Goal: Complete application form

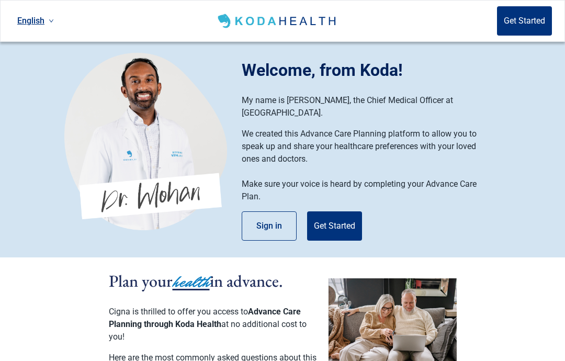
click at [337, 223] on button "Get Started" at bounding box center [334, 225] width 55 height 29
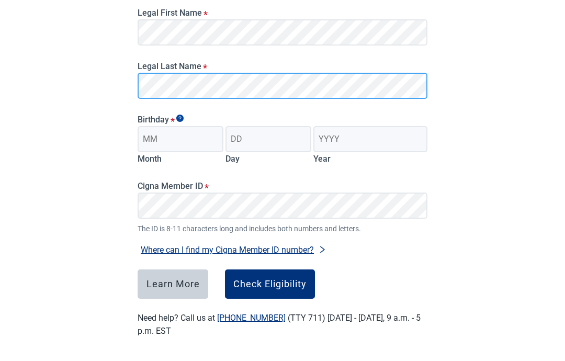
scroll to position [124, 0]
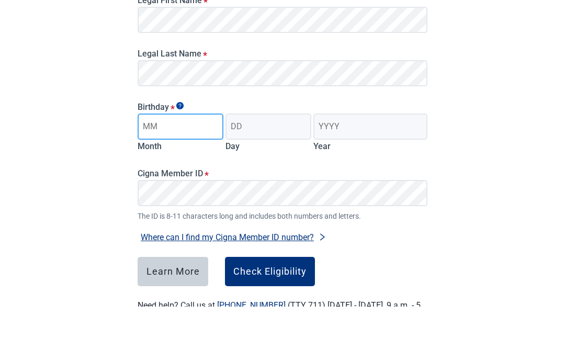
click at [149, 168] on input "Month" at bounding box center [181, 181] width 86 height 26
type input "07"
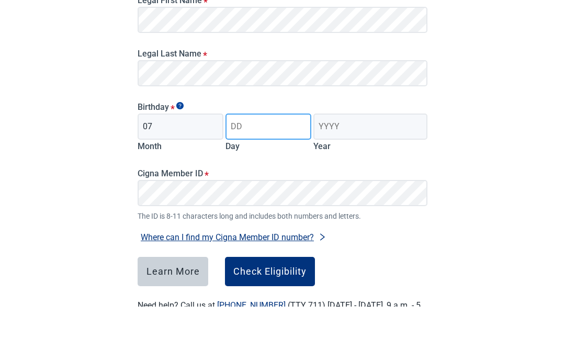
click at [237, 168] on input "Day" at bounding box center [268, 181] width 86 height 26
type input "24"
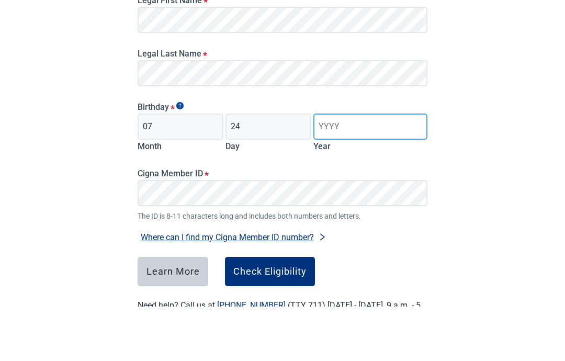
click at [327, 168] on input "Year" at bounding box center [370, 181] width 114 height 26
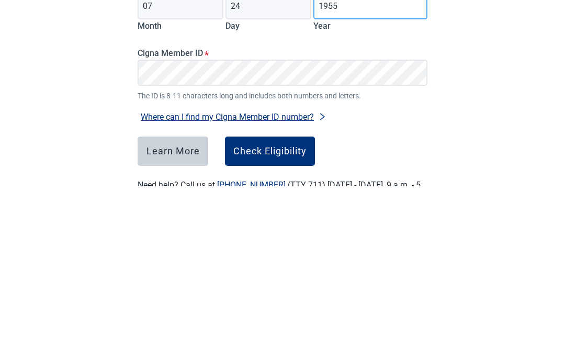
scroll to position [166, 0]
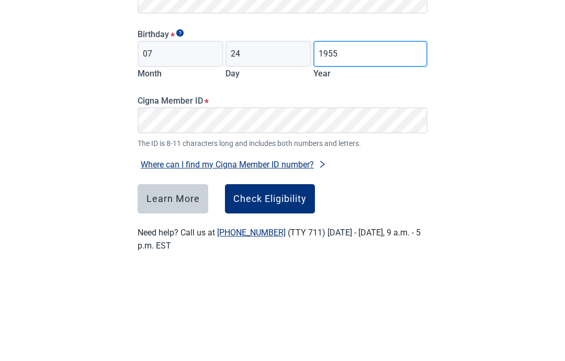
type input "1955"
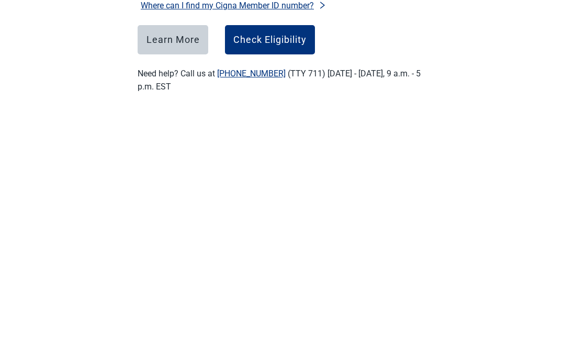
click at [266, 279] on div "Check Eligibility" at bounding box center [269, 284] width 73 height 10
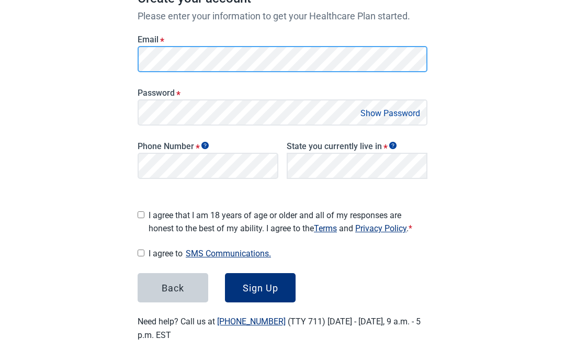
scroll to position [167, 0]
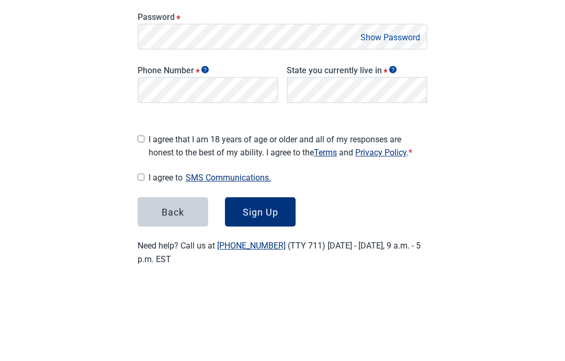
click at [382, 112] on button "Show Password" at bounding box center [390, 119] width 66 height 14
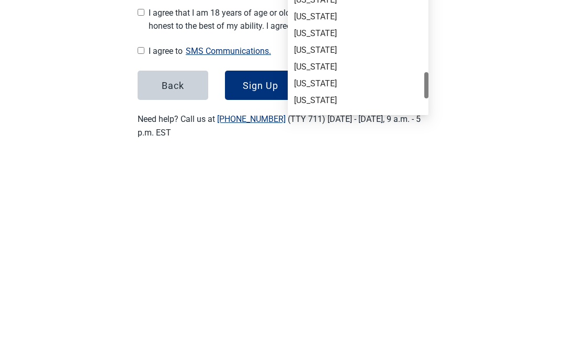
scroll to position [607, 0]
click at [318, 280] on div "[US_STATE]" at bounding box center [358, 286] width 128 height 12
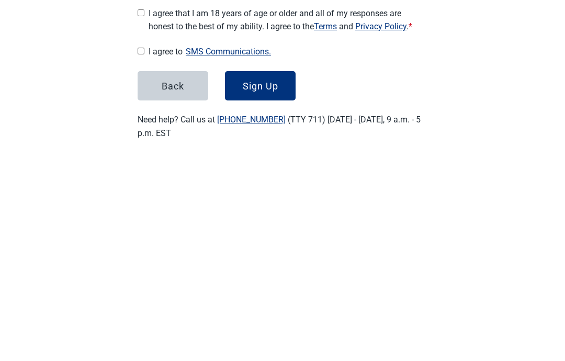
click at [144, 211] on input "I agree that I am 18 years of age or older and all of my responses are honest t…" at bounding box center [141, 214] width 7 height 7
checkbox input "true"
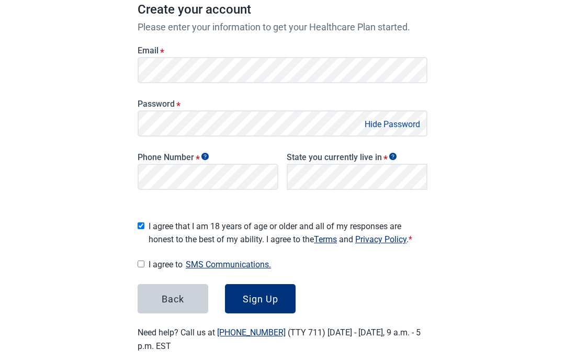
scroll to position [131, 0]
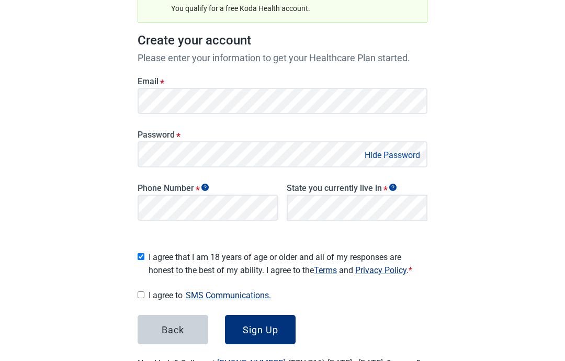
click at [151, 294] on span "I agree to SMS Communications." at bounding box center [288, 295] width 279 height 14
click at [144, 294] on input "I agree to SMS Communications." at bounding box center [141, 294] width 7 height 7
checkbox input "true"
click at [262, 324] on div "Sign Up" at bounding box center [261, 329] width 36 height 10
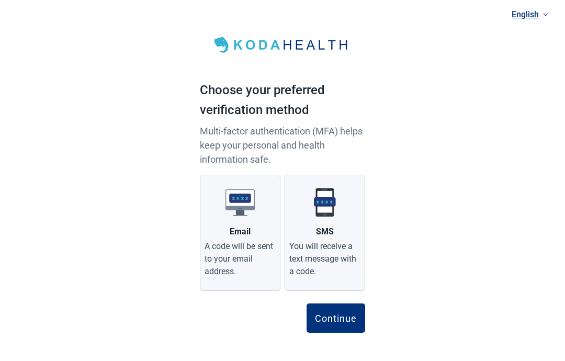
click at [325, 249] on div "You will receive a text message with a code." at bounding box center [324, 259] width 71 height 38
click at [0, 0] on input "SMS You will receive a text message with a code." at bounding box center [0, 0] width 0 height 0
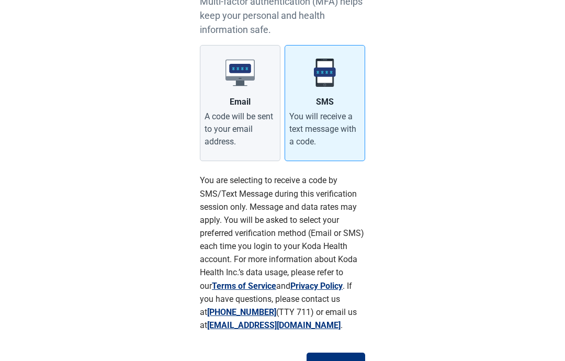
click at [344, 360] on div "Continue" at bounding box center [336, 367] width 42 height 10
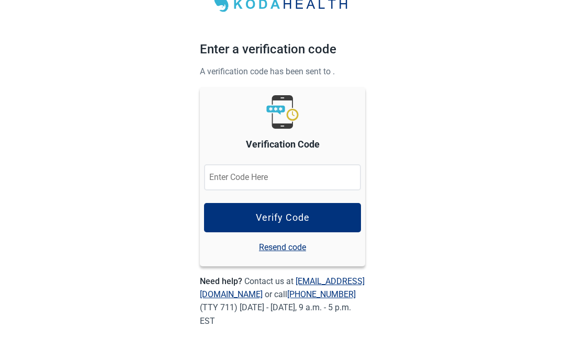
scroll to position [39, 0]
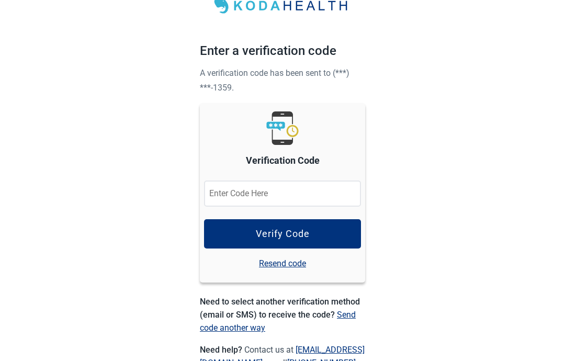
click at [232, 190] on input "Verification Code" at bounding box center [282, 193] width 157 height 26
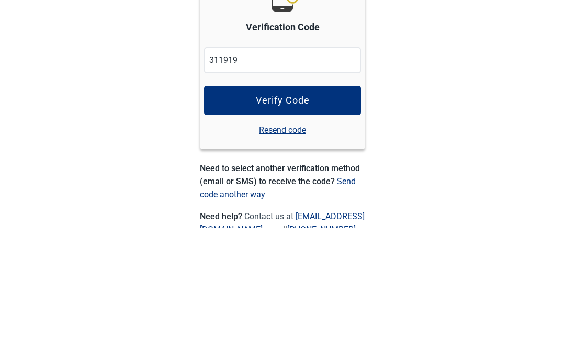
type input "311919"
click at [277, 229] on div "Verify Code" at bounding box center [283, 234] width 54 height 10
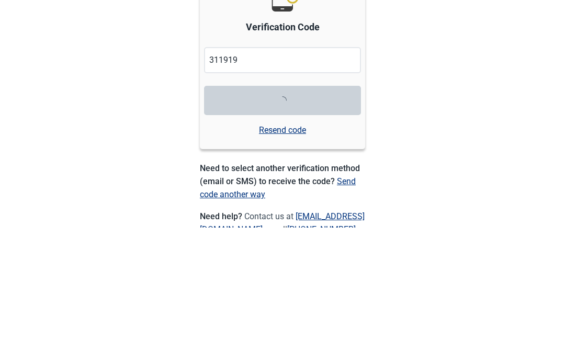
scroll to position [105, 0]
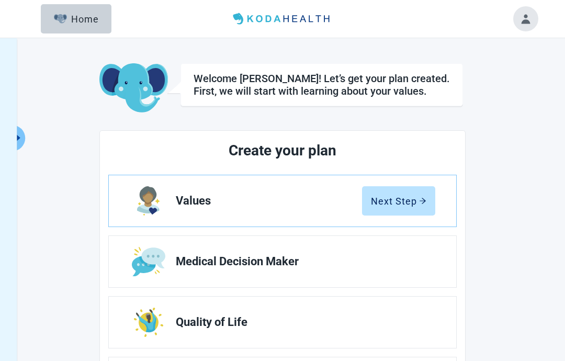
click at [398, 208] on button "Next Step" at bounding box center [398, 200] width 73 height 29
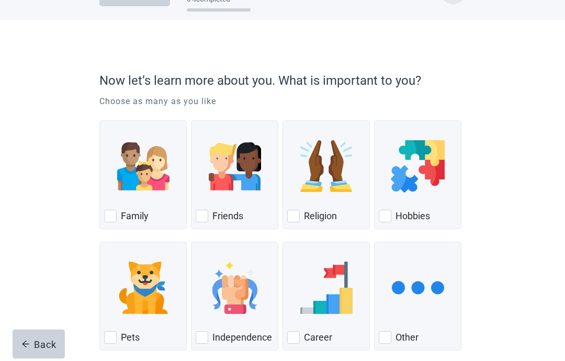
scroll to position [46, 0]
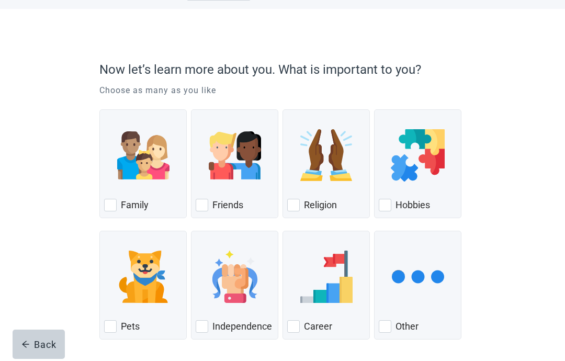
click at [112, 205] on div "Family, checkbox, not checked" at bounding box center [110, 205] width 13 height 13
click at [100, 110] on input "Family" at bounding box center [99, 109] width 1 height 1
checkbox input "true"
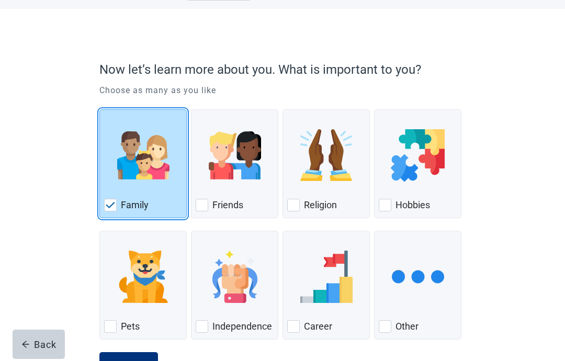
click at [215, 208] on label "Friends" at bounding box center [227, 205] width 31 height 13
checkbox input "true"
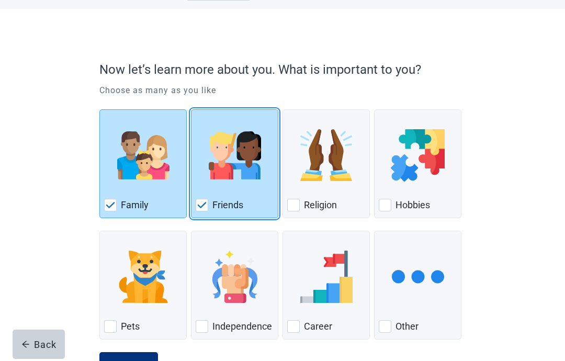
click at [387, 212] on div "Hobbies" at bounding box center [418, 205] width 78 height 17
click at [375, 110] on input "Hobbies" at bounding box center [374, 109] width 1 height 1
checkbox input "true"
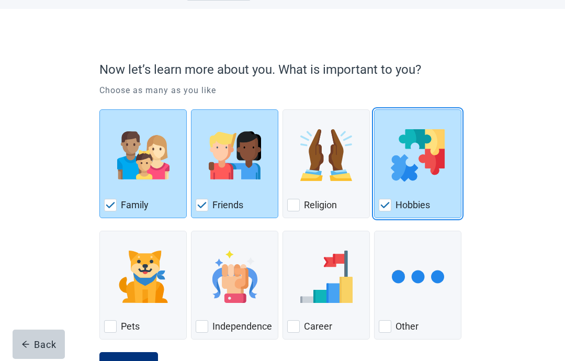
click at [117, 330] on div "Pets" at bounding box center [143, 326] width 78 height 17
click at [100, 231] on input "Pets" at bounding box center [99, 231] width 1 height 1
checkbox input "true"
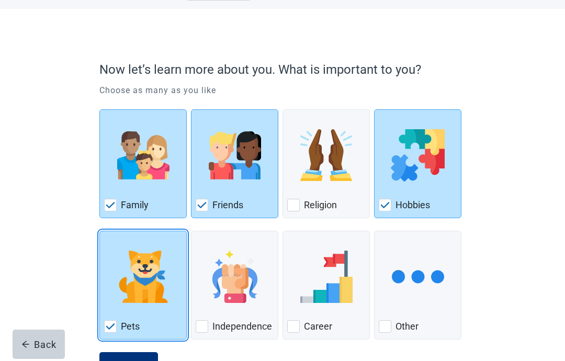
click at [208, 328] on div "Independence, checkbox, not checked" at bounding box center [202, 326] width 13 height 13
click at [191, 231] on input "Independence" at bounding box center [191, 231] width 1 height 1
checkbox input "true"
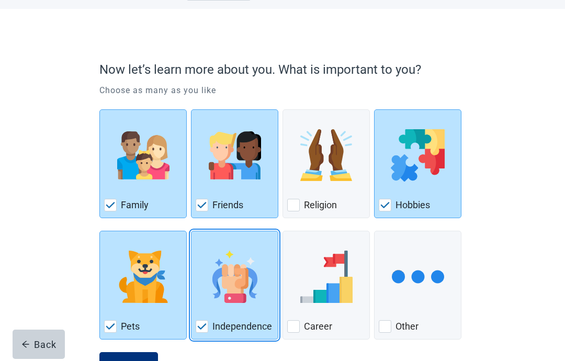
click at [129, 360] on div "Continue" at bounding box center [129, 366] width 42 height 10
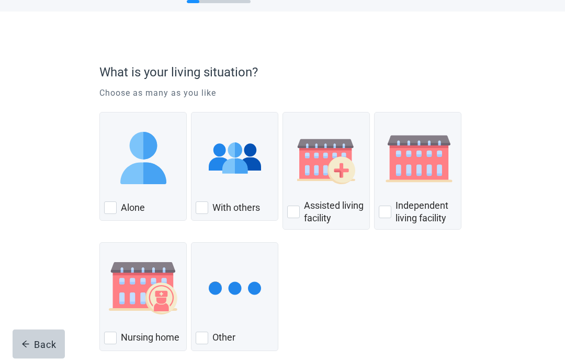
scroll to position [42, 0]
click at [211, 212] on div "With others" at bounding box center [235, 208] width 78 height 17
click at [191, 113] on input "With others" at bounding box center [191, 112] width 1 height 1
checkbox input "true"
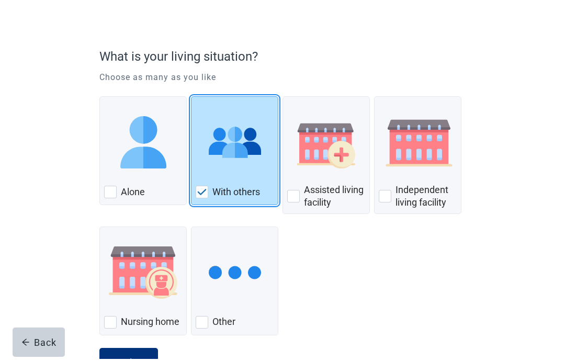
scroll to position [55, 0]
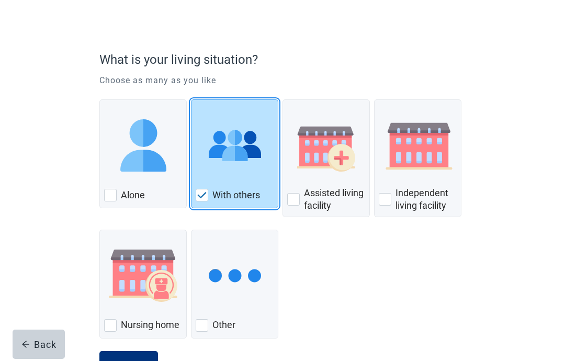
click at [130, 360] on div "Continue" at bounding box center [129, 365] width 42 height 10
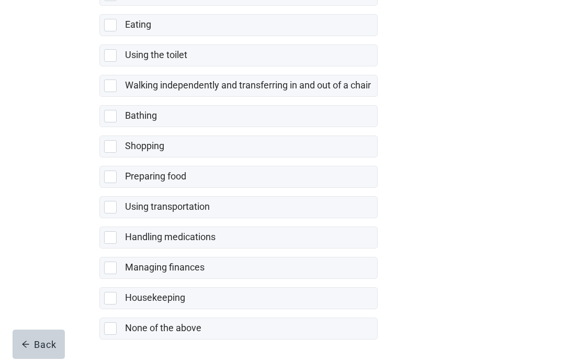
scroll to position [176, 0]
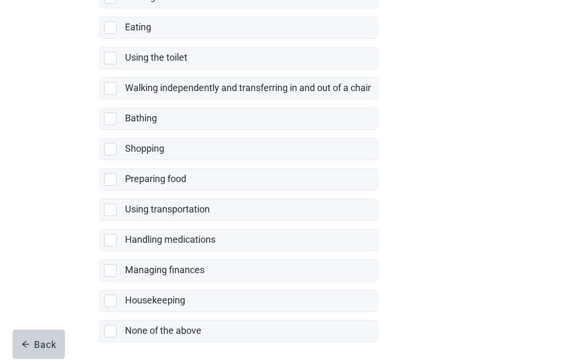
click at [117, 338] on div "None of the above" at bounding box center [238, 331] width 277 height 21
click at [100, 312] on input "None of the above" at bounding box center [99, 312] width 1 height 1
checkbox input "true"
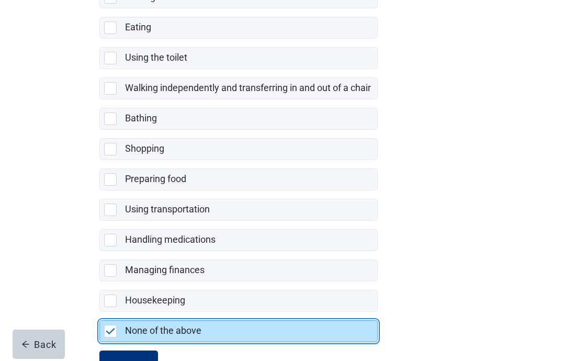
click at [135, 360] on div "Continue" at bounding box center [129, 365] width 42 height 10
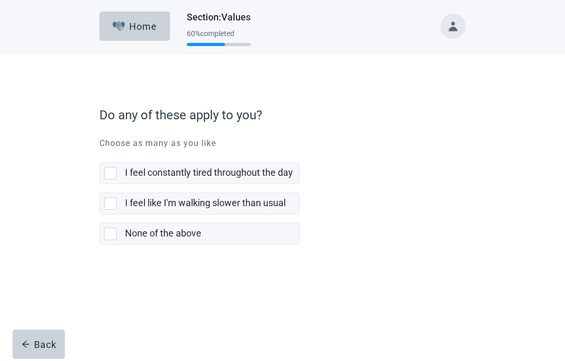
click at [116, 234] on div "None of the above, checkbox, not selected" at bounding box center [110, 234] width 13 height 13
click at [100, 215] on input "None of the above" at bounding box center [99, 214] width 1 height 1
checkbox input "true"
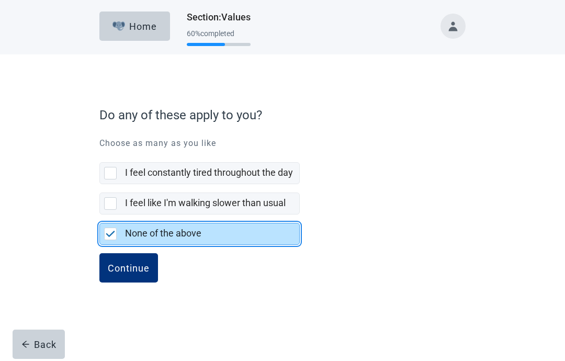
click at [133, 268] on div "Continue" at bounding box center [129, 268] width 42 height 10
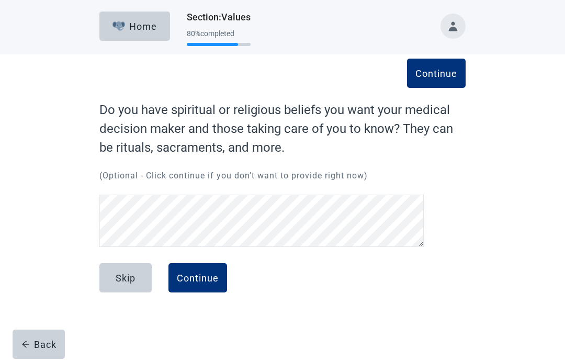
click at [204, 276] on div "Continue" at bounding box center [198, 278] width 42 height 10
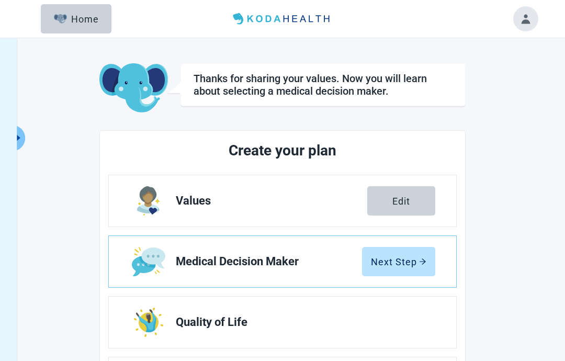
click at [404, 263] on div "Next Step" at bounding box center [398, 261] width 55 height 10
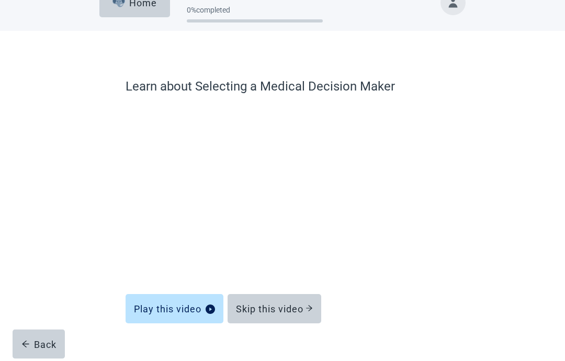
scroll to position [42, 0]
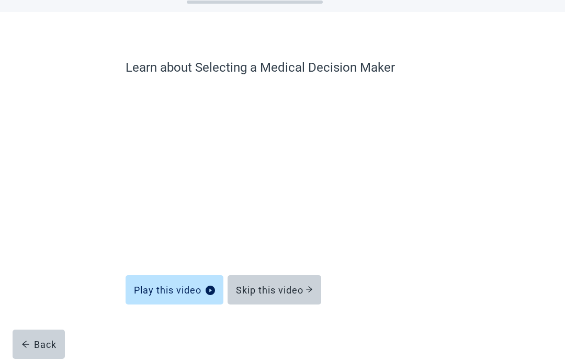
click at [278, 295] on div "Skip this video" at bounding box center [274, 290] width 77 height 10
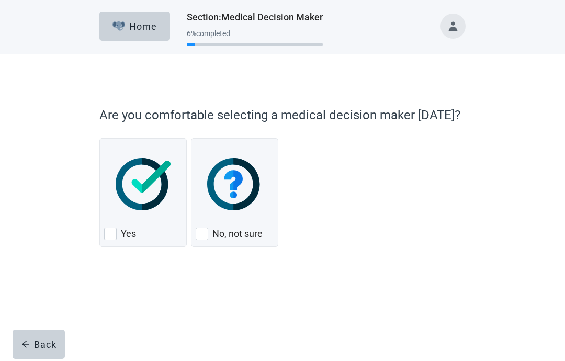
click at [146, 203] on img "Yes, checkbox, not checked" at bounding box center [143, 184] width 55 height 52
click at [100, 139] on input "Yes" at bounding box center [99, 138] width 1 height 1
checkbox input "true"
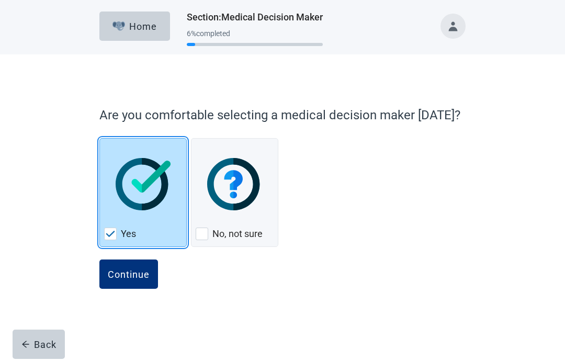
click at [144, 273] on div "Continue" at bounding box center [129, 274] width 42 height 10
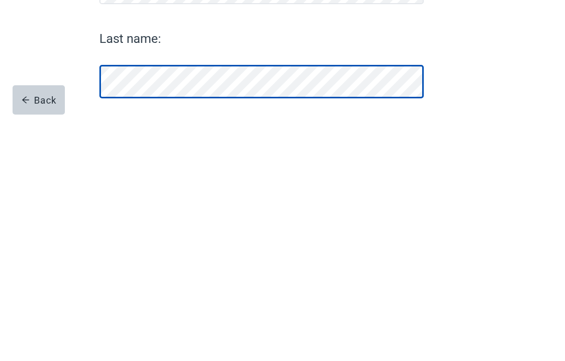
scroll to position [26, 0]
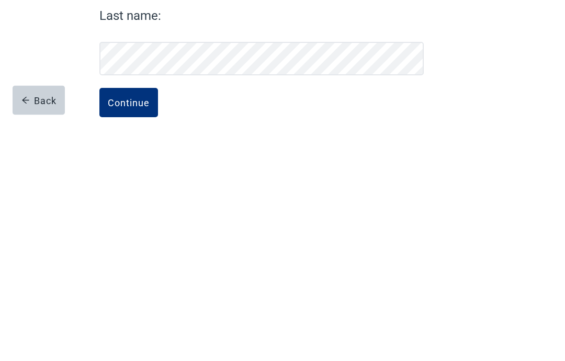
click at [134, 342] on div "Continue" at bounding box center [129, 347] width 42 height 10
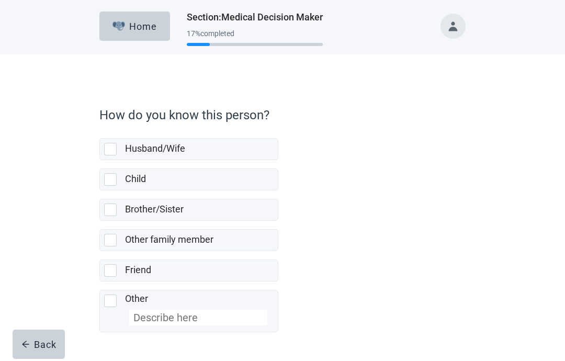
scroll to position [36, 0]
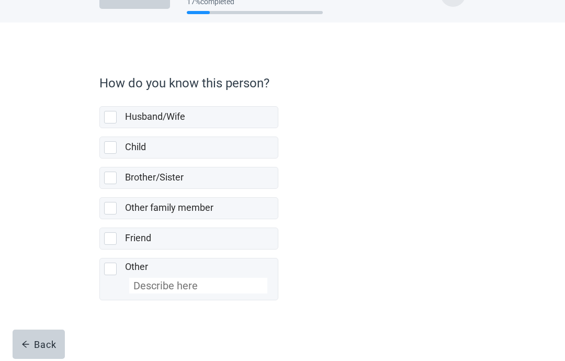
click at [110, 111] on div "Husband/Wife, checkbox, not selected" at bounding box center [110, 117] width 13 height 13
click at [100, 98] on input "Husband/Wife" at bounding box center [99, 98] width 1 height 1
checkbox input "true"
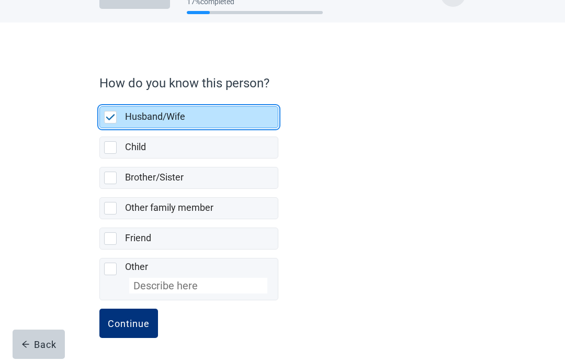
click at [134, 327] on div "Continue" at bounding box center [129, 323] width 42 height 10
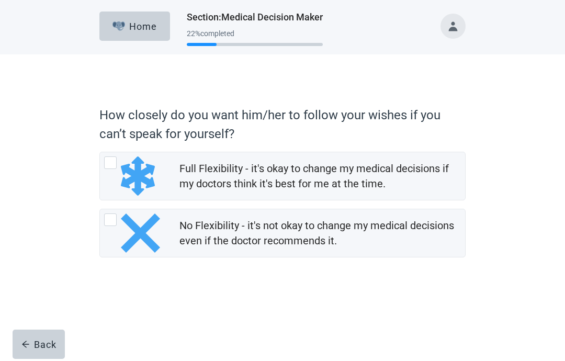
click at [124, 164] on img "Full Flexibility - it's okay to change my medical decisions if my doctors think…" at bounding box center [138, 175] width 34 height 39
click at [100, 152] on input "Full Flexibility - it's okay to change my medical decisions if my doctors think…" at bounding box center [99, 152] width 1 height 1
radio input "true"
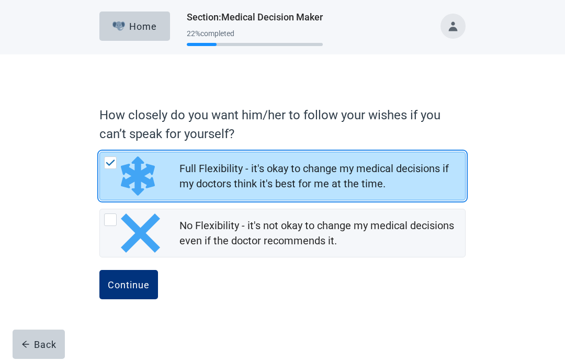
click at [137, 285] on div "Continue" at bounding box center [129, 284] width 42 height 10
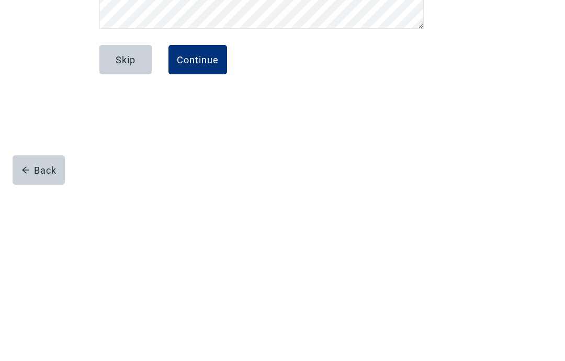
click at [202, 229] on div "Continue" at bounding box center [198, 234] width 42 height 10
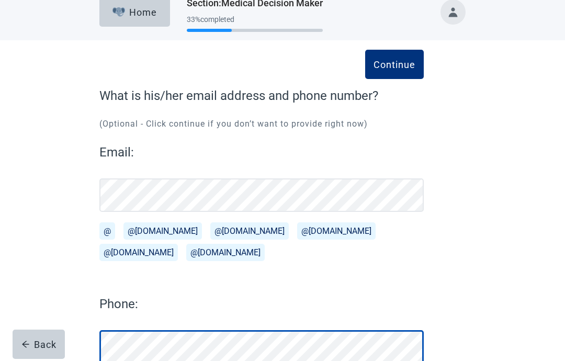
scroll to position [79, 0]
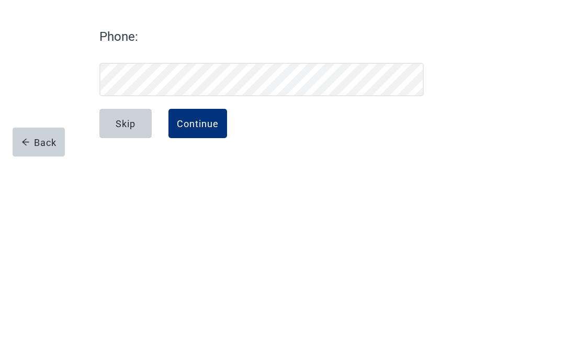
click at [207, 321] on div "Continue" at bounding box center [198, 326] width 42 height 10
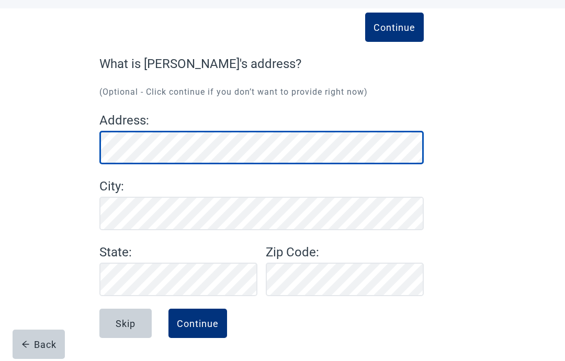
scroll to position [46, 0]
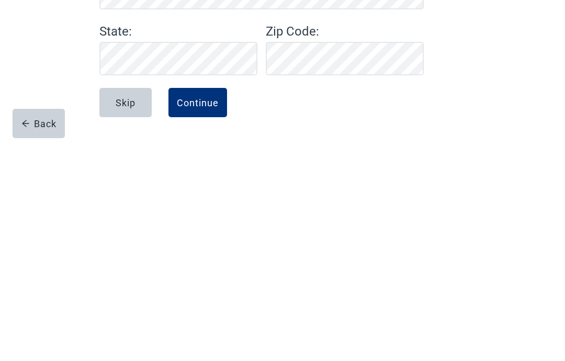
click at [199, 318] on div "Continue" at bounding box center [198, 323] width 42 height 10
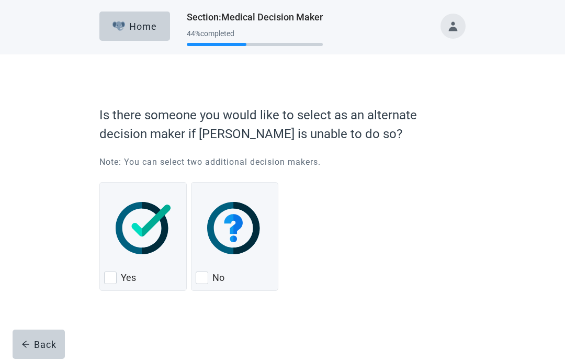
click at [222, 277] on label "No" at bounding box center [218, 277] width 12 height 13
checkbox input "true"
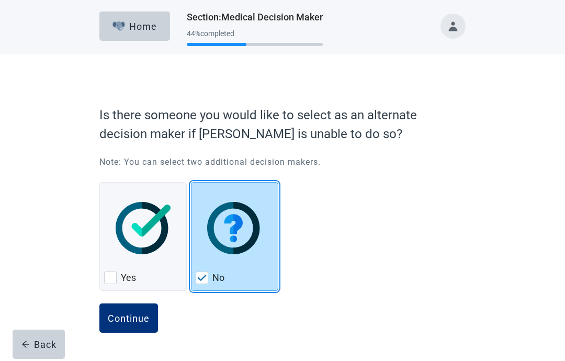
click at [135, 327] on button "Continue" at bounding box center [128, 317] width 59 height 29
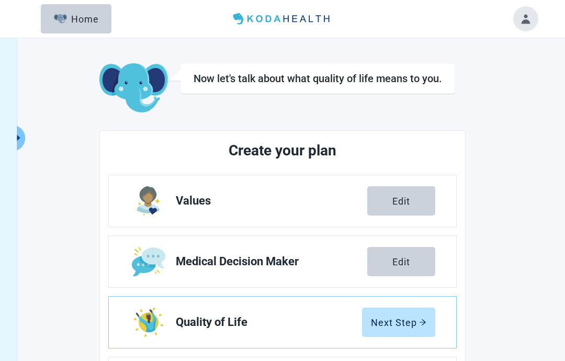
click at [135, 320] on img "Edit Quality of Life section" at bounding box center [148, 322] width 29 height 29
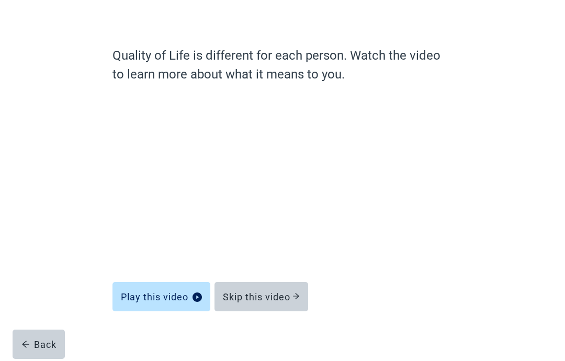
scroll to position [61, 0]
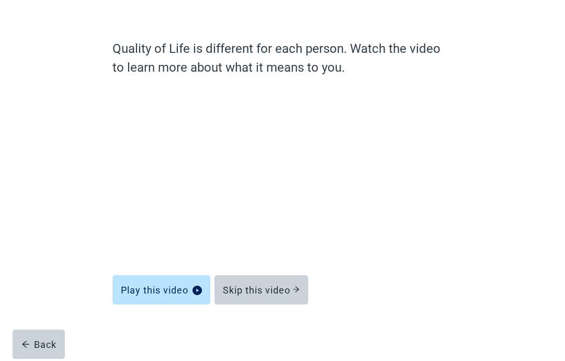
click at [43, 346] on div "Back" at bounding box center [38, 344] width 35 height 10
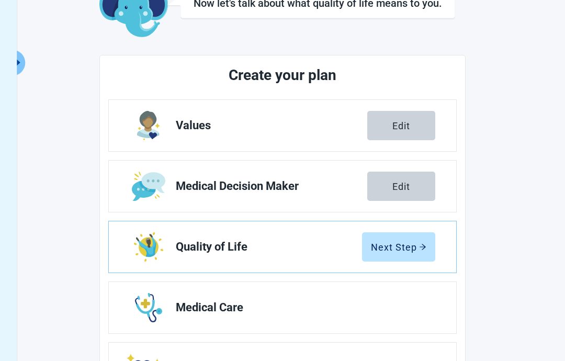
scroll to position [77, 0]
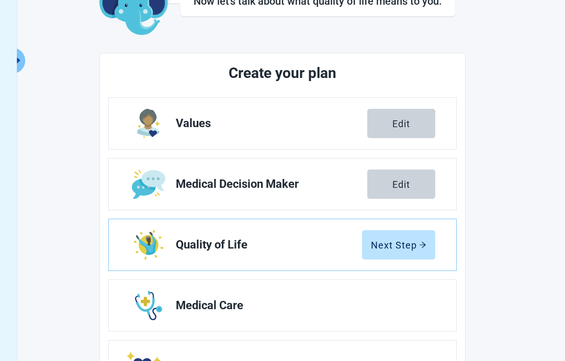
click at [390, 253] on button "Next Step" at bounding box center [398, 244] width 73 height 29
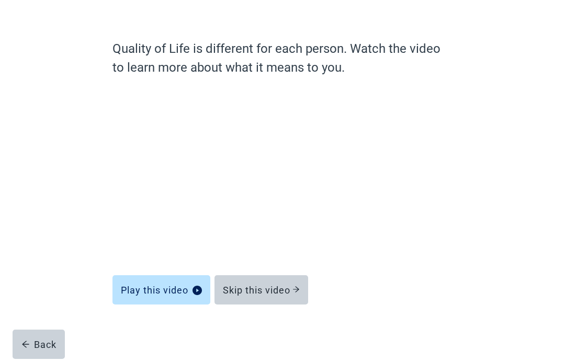
scroll to position [61, 0]
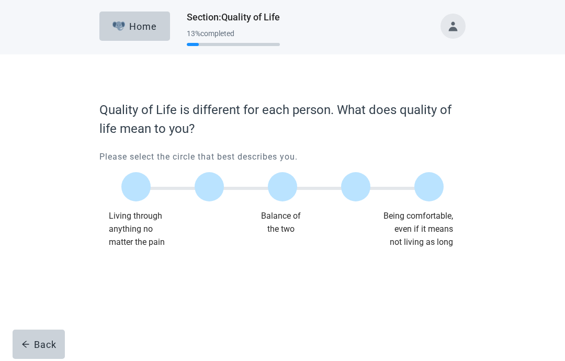
click at [294, 193] on label "Main content" at bounding box center [282, 186] width 29 height 29
click at [282, 187] on input "Quality of life scale: 50 out of 100. Balance of the two" at bounding box center [282, 187] width 0 height 0
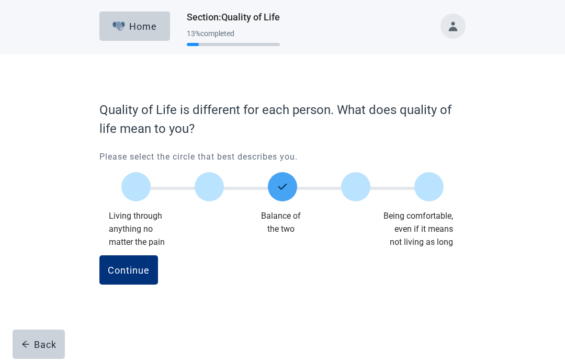
click at [134, 269] on div "Continue" at bounding box center [129, 270] width 42 height 10
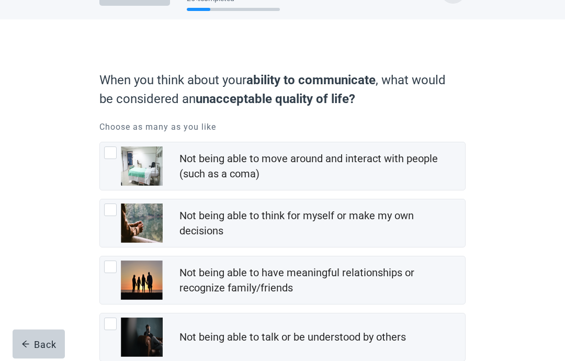
scroll to position [37, 0]
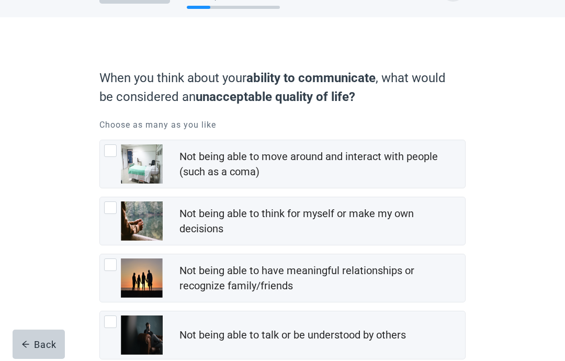
click at [118, 153] on div "Not being able to move around and interact with people (such as a coma), checkb…" at bounding box center [133, 163] width 59 height 39
click at [100, 140] on input "Not being able to move around and interact with people (such as a coma)" at bounding box center [99, 140] width 1 height 1
checkbox input "true"
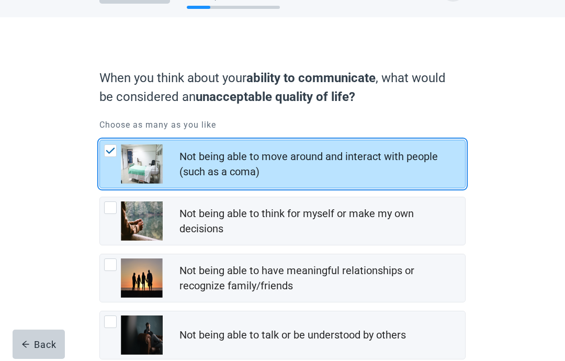
click at [122, 211] on img "Not being able to think for myself or make my own decisions, checkbox, not chec…" at bounding box center [142, 220] width 42 height 39
click at [100, 197] on input "Not being able to think for myself or make my own decisions" at bounding box center [99, 197] width 1 height 1
checkbox input "true"
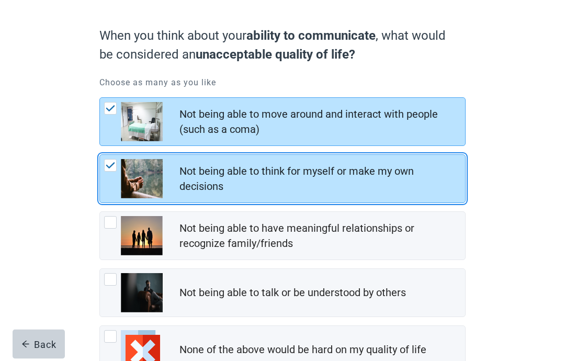
scroll to position [86, 0]
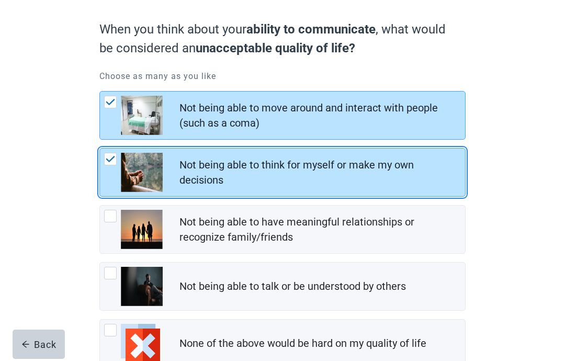
click at [121, 218] on img "Not being able to have meaningful relationships or recognize family/friends, ch…" at bounding box center [142, 229] width 42 height 39
click at [100, 206] on input "Not being able to have meaningful relationships or recognize family/friends" at bounding box center [99, 205] width 1 height 1
checkbox input "true"
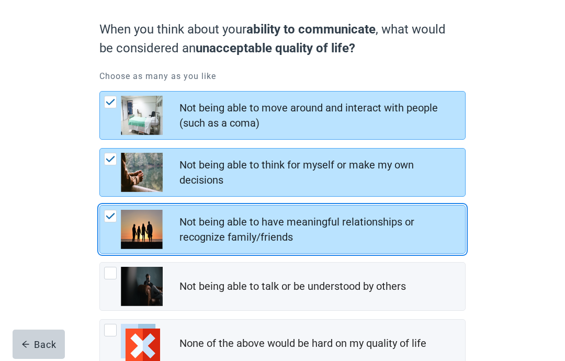
click at [121, 279] on img "Not being able to talk or be understood by others, checkbox, not checked" at bounding box center [142, 286] width 42 height 39
click at [100, 263] on input "Not being able to talk or be understood by others" at bounding box center [99, 262] width 1 height 1
checkbox input "true"
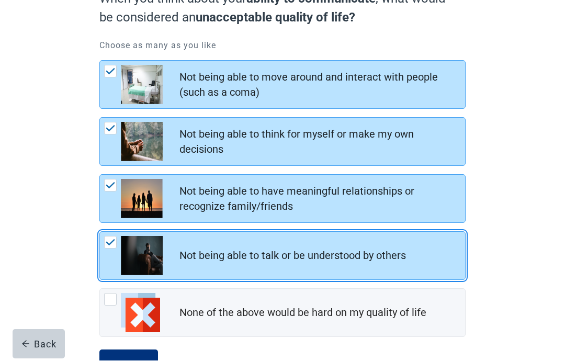
scroll to position [116, 0]
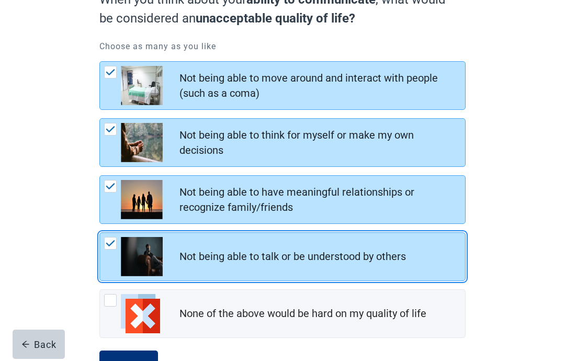
click at [129, 360] on div "Continue" at bounding box center [129, 365] width 42 height 10
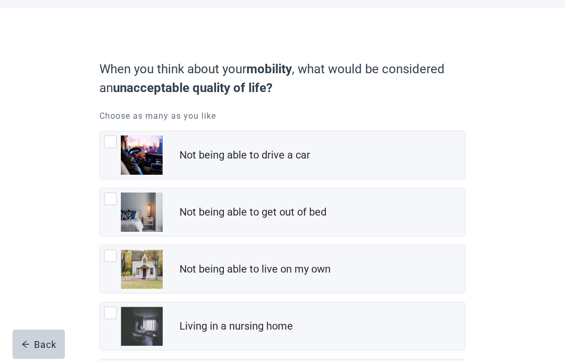
scroll to position [31, 0]
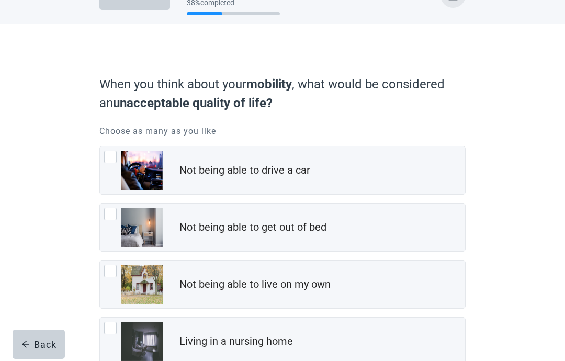
click at [117, 218] on div "Not being able to get out of bed, checkbox, not checked" at bounding box center [133, 227] width 59 height 39
click at [100, 203] on input "Not being able to get out of bed" at bounding box center [99, 203] width 1 height 1
checkbox input "true"
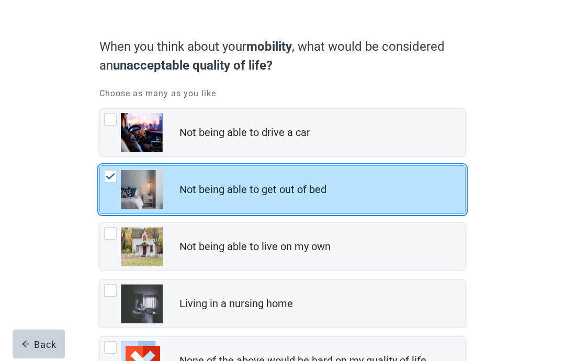
scroll to position [69, 0]
click at [115, 298] on div "Living in a nursing home, checkbox, not checked" at bounding box center [133, 303] width 59 height 39
click at [100, 280] on input "Living in a nursing home" at bounding box center [99, 279] width 1 height 1
checkbox input "true"
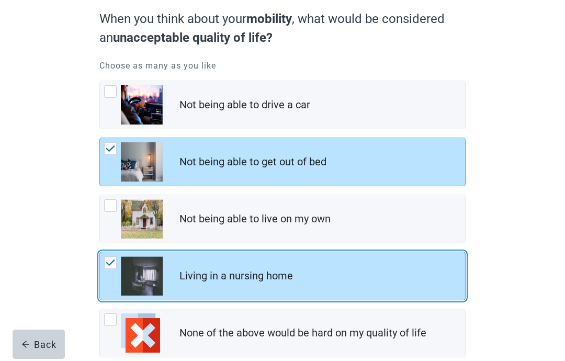
scroll to position [116, 0]
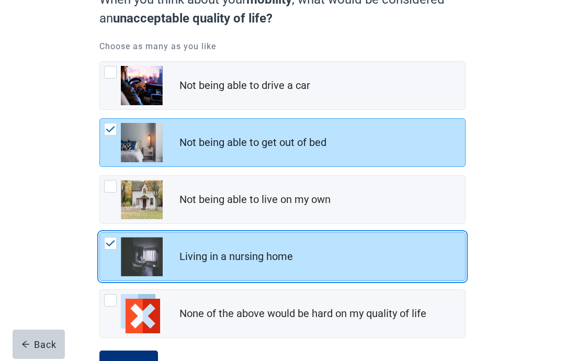
click at [129, 360] on div "Continue" at bounding box center [129, 365] width 42 height 10
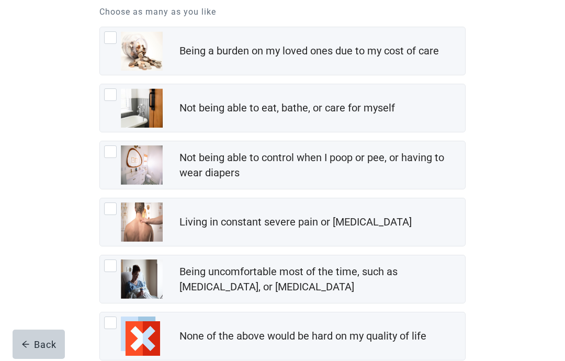
scroll to position [151, 0]
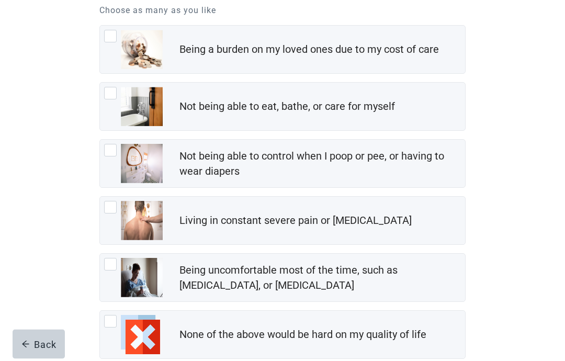
click at [117, 153] on div "Not being able to control when I poop or pee, or having to wear diapers, checkb…" at bounding box center [133, 163] width 59 height 39
click at [100, 140] on input "Not being able to control when I poop or pee, or having to wear diapers" at bounding box center [99, 140] width 1 height 1
checkbox input "true"
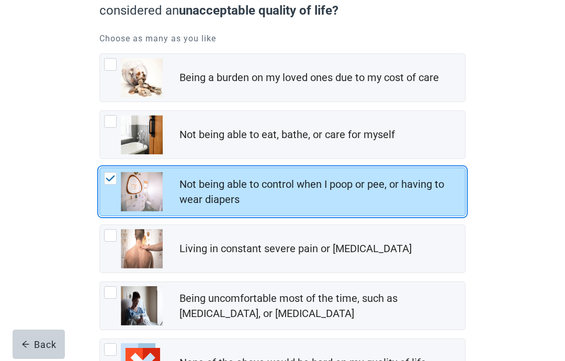
scroll to position [101, 0]
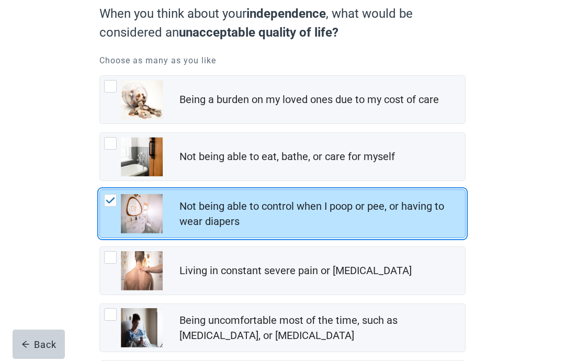
click at [115, 92] on div "Being a burden on my loved ones due to my cost of care, checkbox, not checked" at bounding box center [110, 86] width 13 height 13
click at [100, 76] on input "Being a burden on my loved ones due to my cost of care" at bounding box center [99, 75] width 1 height 1
checkbox input "true"
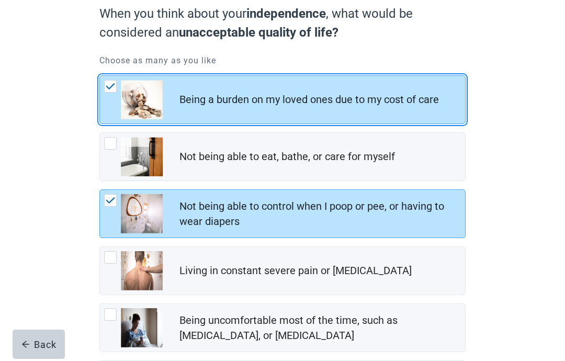
click at [112, 149] on div "Not being able to eat, bathe, or care for myself, checkbox, not checked" at bounding box center [110, 143] width 13 height 13
click at [100, 133] on input "Not being able to eat, bathe, or care for myself" at bounding box center [99, 132] width 1 height 1
checkbox input "true"
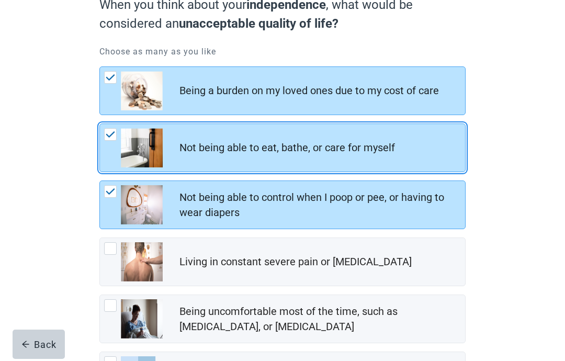
scroll to position [124, 0]
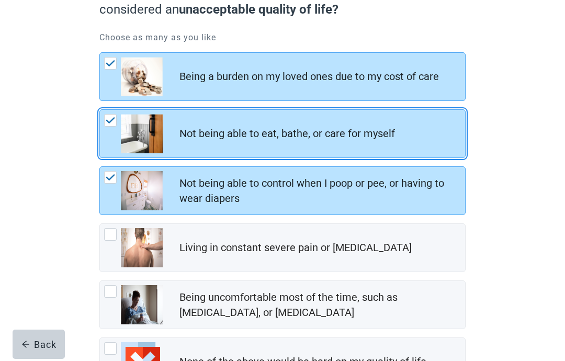
click at [549, 266] on main "When you think about your independence , what would be considered an unacceptab…" at bounding box center [282, 190] width 565 height 521
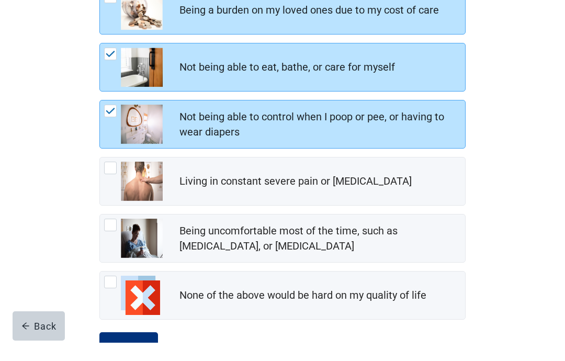
scroll to position [173, 0]
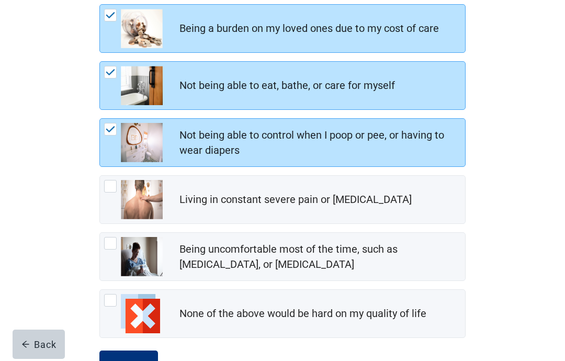
click at [132, 360] on button "Continue" at bounding box center [128, 364] width 59 height 29
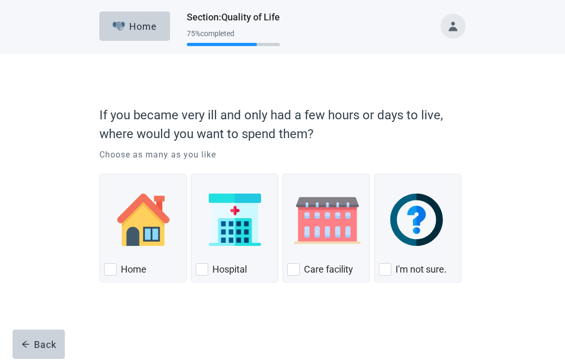
click at [122, 276] on div "Home" at bounding box center [143, 269] width 78 height 17
click at [100, 174] on input "Home" at bounding box center [99, 174] width 1 height 1
checkbox input "true"
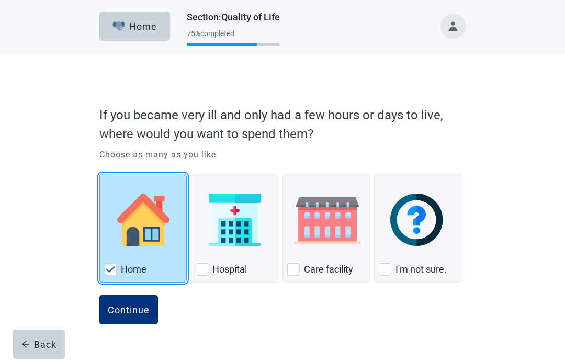
click at [134, 317] on button "Continue" at bounding box center [128, 309] width 59 height 29
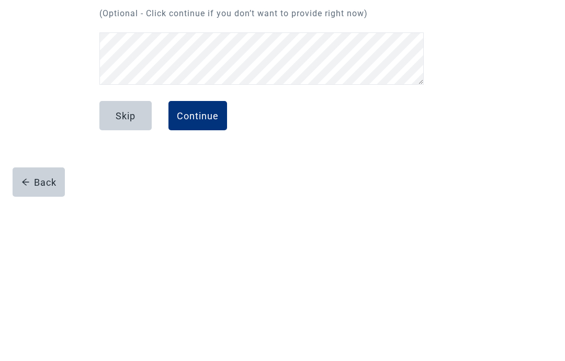
scroll to position [20, 0]
click at [199, 273] on div "Continue" at bounding box center [198, 278] width 42 height 10
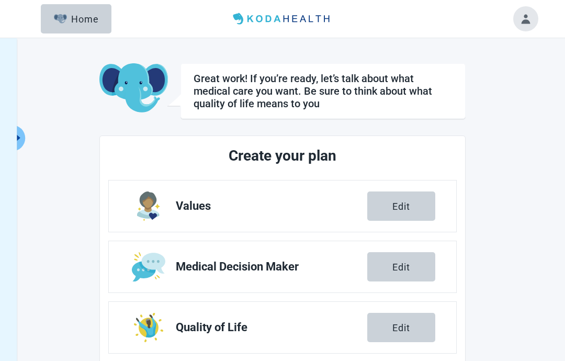
click at [200, 276] on link "Medical Decision Maker Edit" at bounding box center [282, 266] width 347 height 51
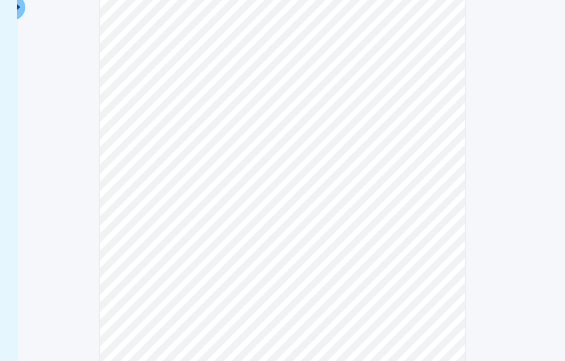
scroll to position [142, 0]
click at [550, 190] on main "Select the information you want to edit" at bounding box center [282, 260] width 537 height 676
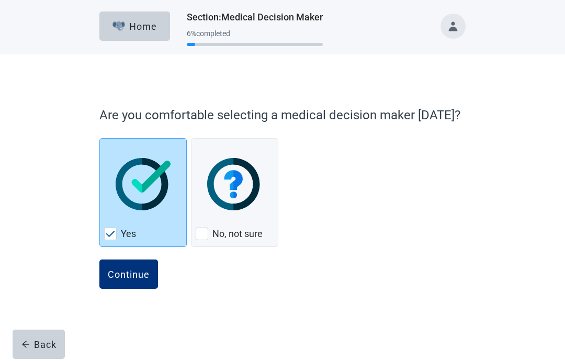
click at [142, 26] on div "Home" at bounding box center [134, 26] width 45 height 10
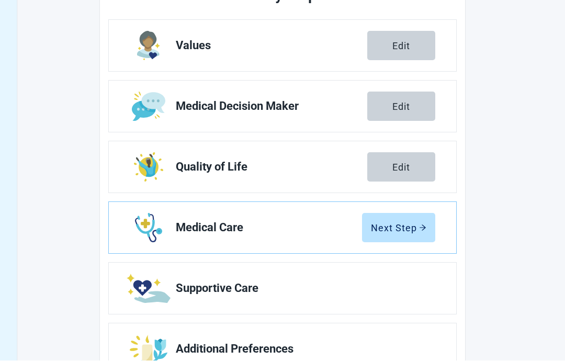
scroll to position [158, 0]
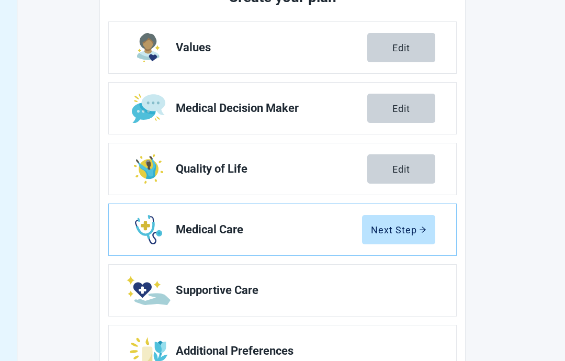
click at [402, 230] on div "Next Step" at bounding box center [398, 229] width 55 height 10
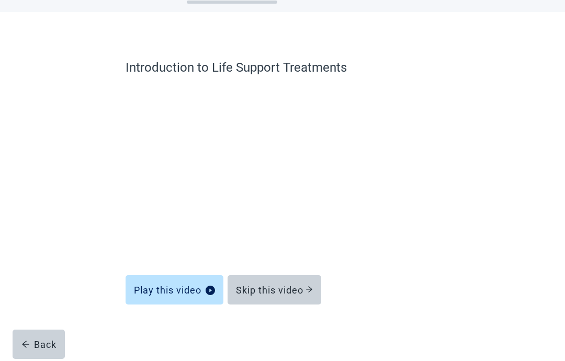
scroll to position [42, 0]
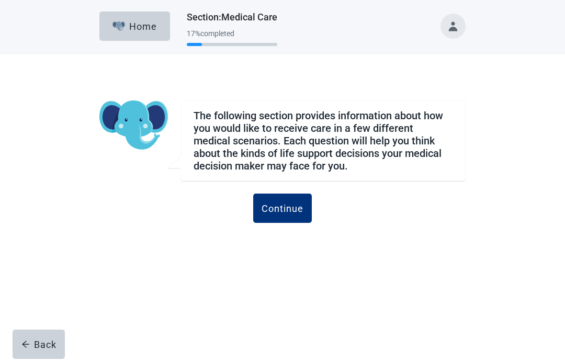
click at [282, 214] on button "Continue" at bounding box center [282, 208] width 59 height 29
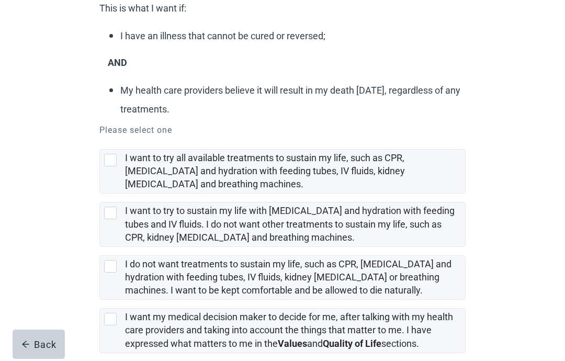
scroll to position [144, 0]
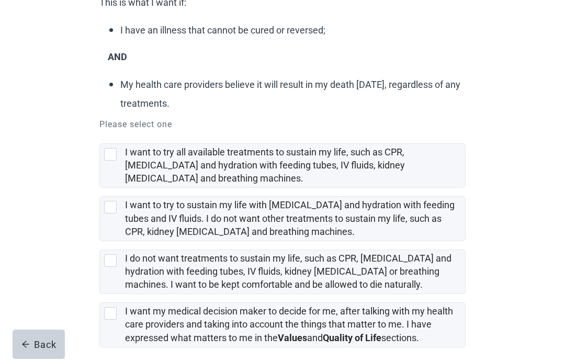
click at [113, 256] on div "I do not want treatments to sustain my life, such as CPR, artificial feeding an…" at bounding box center [110, 260] width 13 height 13
click at [100, 242] on input "I do not want treatments to sustain my life, such as CPR, [MEDICAL_DATA] and hy…" at bounding box center [99, 241] width 1 height 1
checkbox input "true"
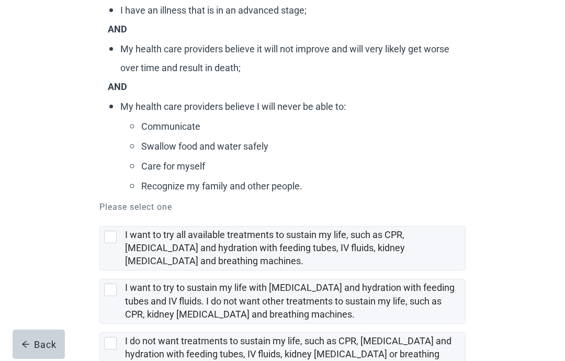
scroll to position [149, 0]
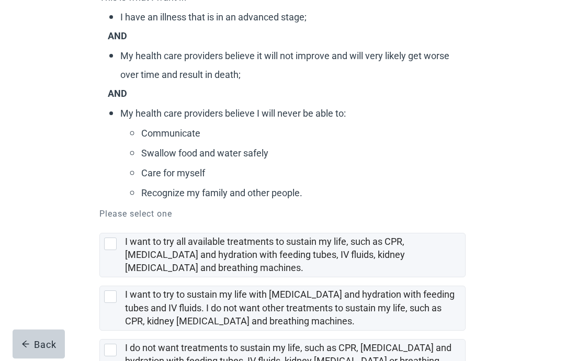
click at [529, 262] on div "Scenario 2: Advanced [MEDICAL_DATA] This is what I want if: I have an illness t…" at bounding box center [282, 202] width 508 height 592
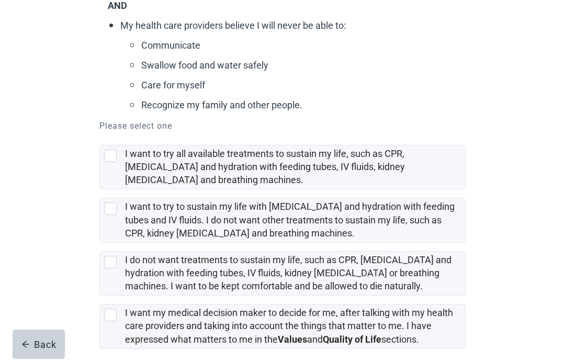
scroll to position [219, 0]
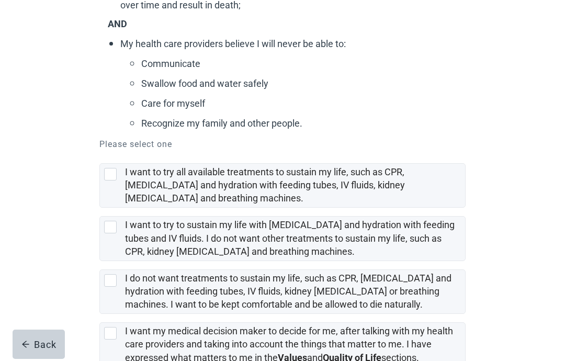
click at [117, 274] on div "I do not want treatments to sustain my life, such as CPR, artificial feeding an…" at bounding box center [112, 280] width 17 height 13
click at [100, 262] on input "I do not want treatments to sustain my life, such as CPR, [MEDICAL_DATA] and hy…" at bounding box center [99, 261] width 1 height 1
checkbox input "true"
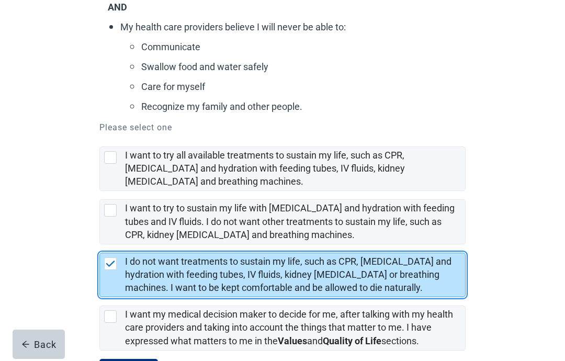
scroll to position [277, 0]
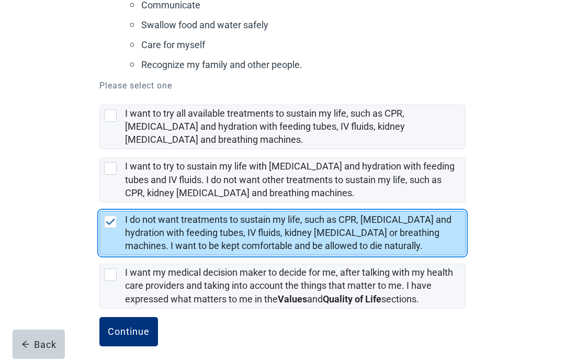
click at [143, 326] on div "Continue" at bounding box center [129, 331] width 42 height 10
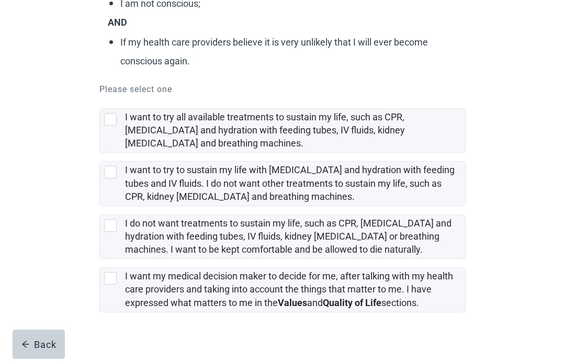
scroll to position [170, 0]
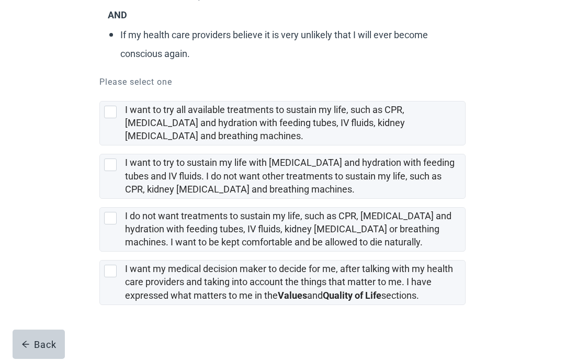
click at [114, 216] on div "I do not want treatments to sustain my life, such as CPR, artificial feeding an…" at bounding box center [110, 218] width 13 height 13
click at [100, 199] on input "I do not want treatments to sustain my life, such as CPR, [MEDICAL_DATA] and hy…" at bounding box center [99, 199] width 1 height 1
checkbox input "true"
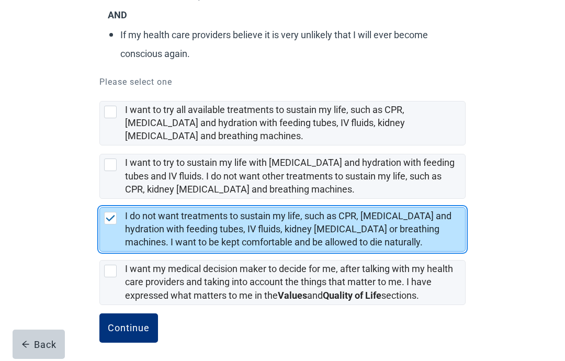
click at [131, 326] on div "Continue" at bounding box center [129, 328] width 42 height 10
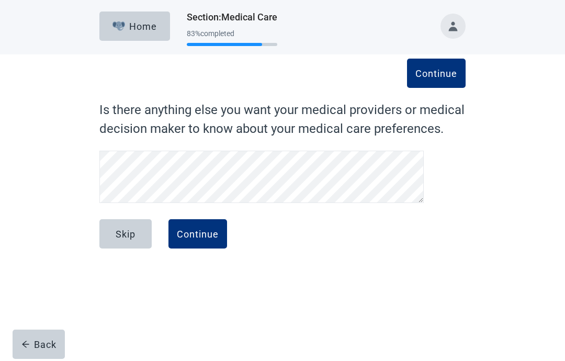
click at [133, 236] on div "Skip" at bounding box center [126, 234] width 20 height 10
click at [199, 235] on div "Continue" at bounding box center [198, 234] width 42 height 10
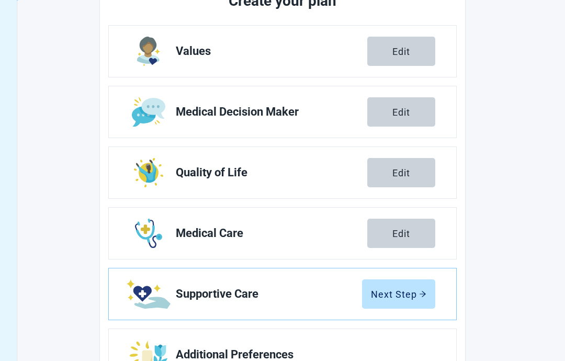
click at [395, 293] on div "Next Step" at bounding box center [398, 294] width 55 height 10
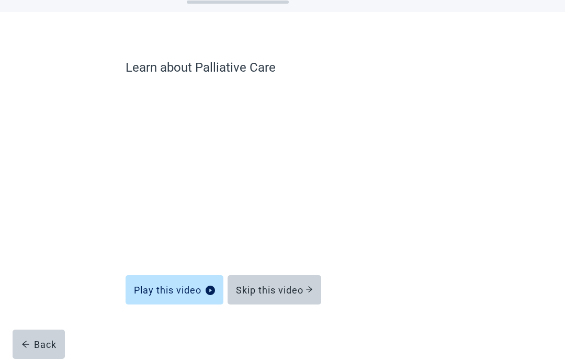
scroll to position [42, 0]
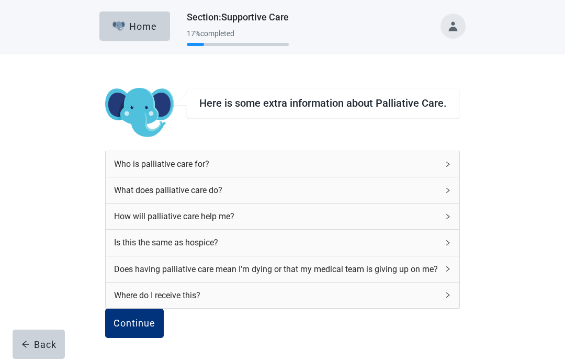
click at [443, 109] on div "Here is some extra information about [MEDICAL_DATA]. Who is [MEDICAL_DATA] for?…" at bounding box center [282, 207] width 508 height 307
click at [431, 151] on div "Who is palliative care for?" at bounding box center [283, 164] width 354 height 26
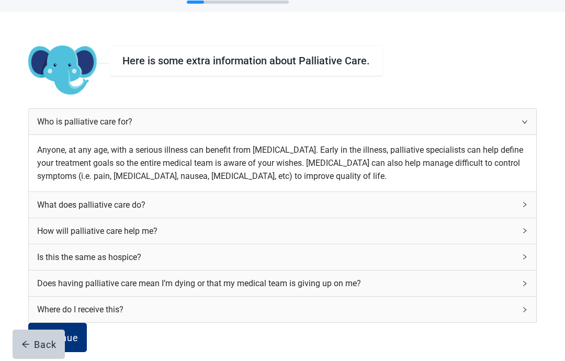
click at [431, 218] on div "What does palliative care do?" at bounding box center [282, 205] width 507 height 26
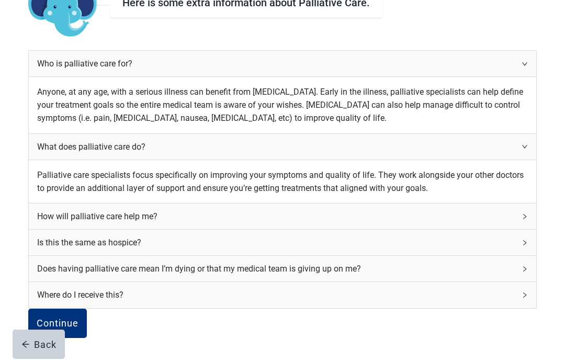
scroll to position [174, 0]
click at [434, 210] on div "How will palliative care help me?" at bounding box center [282, 216] width 507 height 26
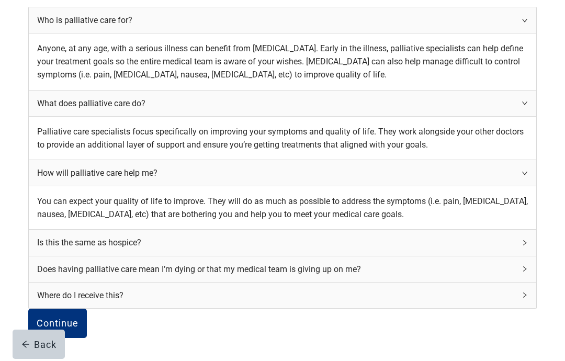
scroll to position [287, 0]
click at [430, 230] on div "Is this the same as hospice?" at bounding box center [282, 243] width 507 height 26
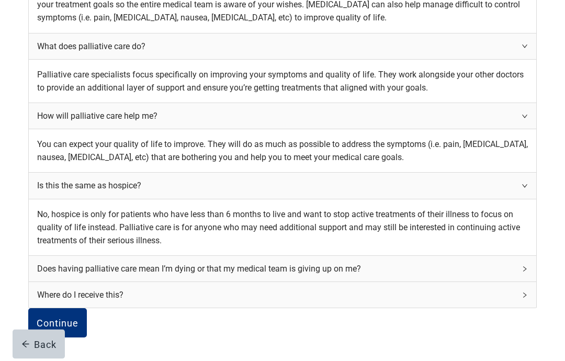
scroll to position [364, 0]
click at [433, 256] on div "Does having palliative care mean I’m dying or that my medical team is giving up…" at bounding box center [282, 269] width 507 height 26
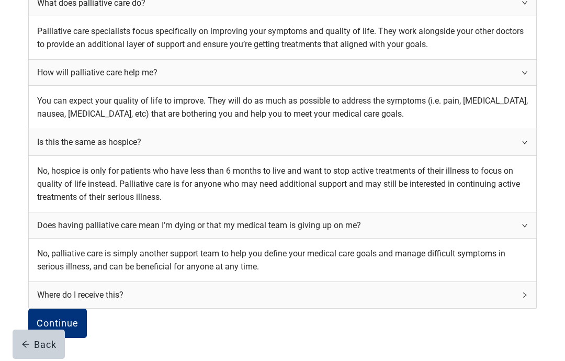
scroll to position [480, 0]
click at [436, 282] on div "Where do I receive this?" at bounding box center [282, 295] width 507 height 26
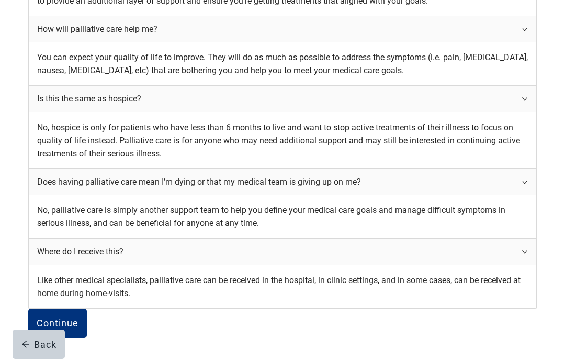
click at [87, 321] on button "Continue" at bounding box center [57, 323] width 59 height 29
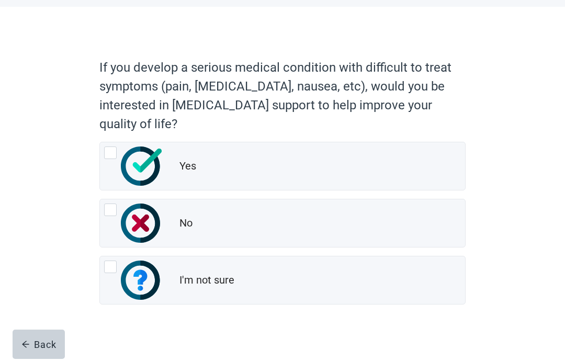
scroll to position [47, 0]
click at [115, 148] on div "Yes, radio button, not checked" at bounding box center [110, 153] width 13 height 13
click at [100, 143] on input "Yes" at bounding box center [99, 142] width 1 height 1
radio input "true"
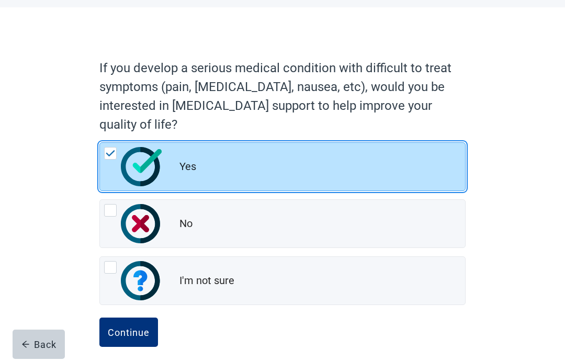
scroll to position [56, 0]
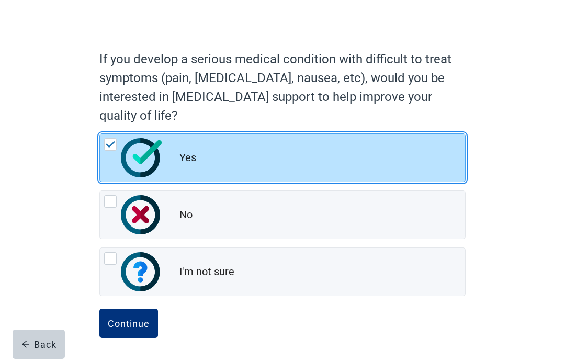
click at [117, 264] on div "I'm not sure, radio button, not checked" at bounding box center [133, 271] width 59 height 39
click at [100, 248] on input "I'm not sure" at bounding box center [99, 247] width 1 height 1
radio input "true"
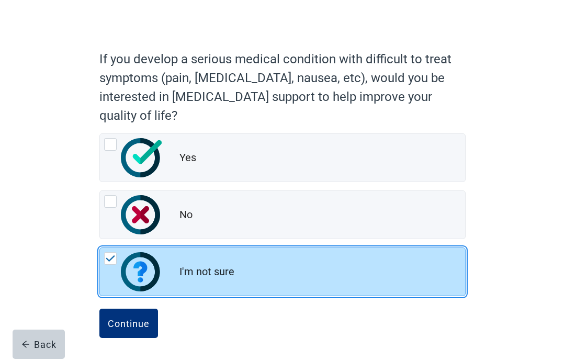
click at [131, 326] on div "Continue" at bounding box center [129, 323] width 42 height 10
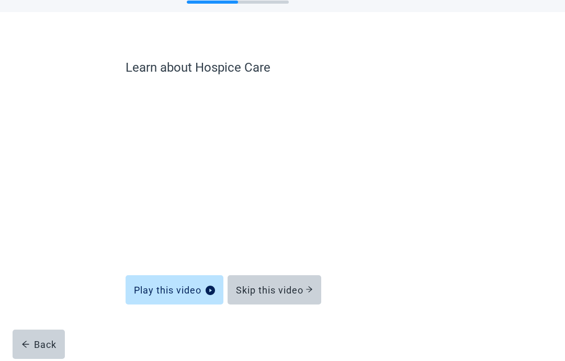
scroll to position [42, 0]
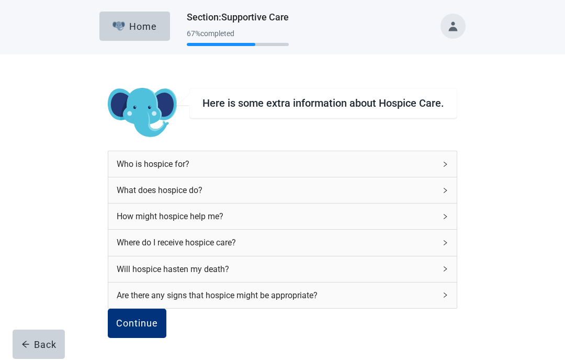
click at [433, 256] on div "Will hospice hasten my death?" at bounding box center [282, 269] width 348 height 26
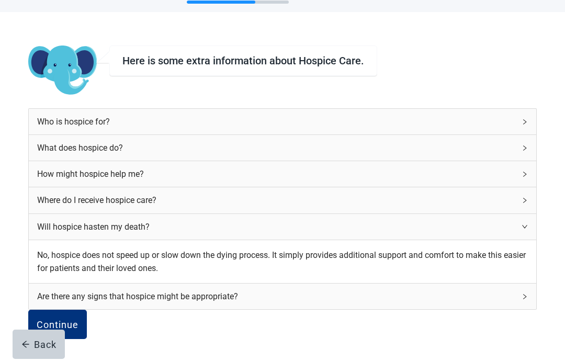
click at [428, 309] on div "Are there any signs that hospice might be appropriate?" at bounding box center [282, 296] width 507 height 26
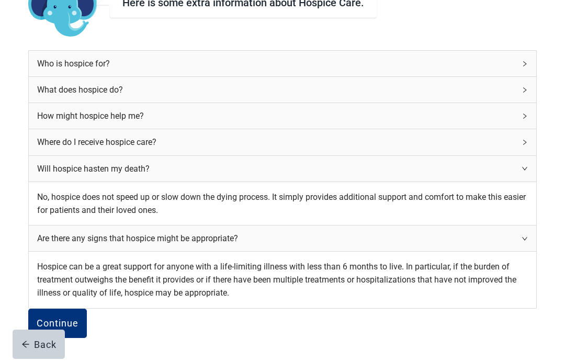
scroll to position [163, 0]
click at [78, 318] on div "Continue" at bounding box center [58, 323] width 42 height 10
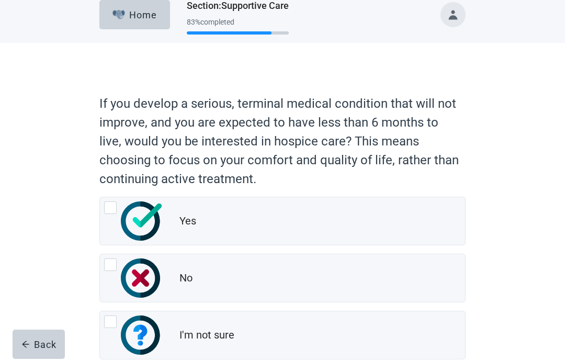
scroll to position [15, 0]
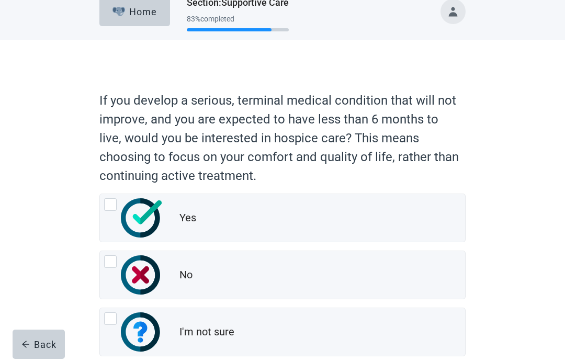
click at [143, 226] on img "Yes, radio button, not checked" at bounding box center [141, 217] width 41 height 39
click at [100, 194] on input "Yes" at bounding box center [99, 194] width 1 height 1
radio input "true"
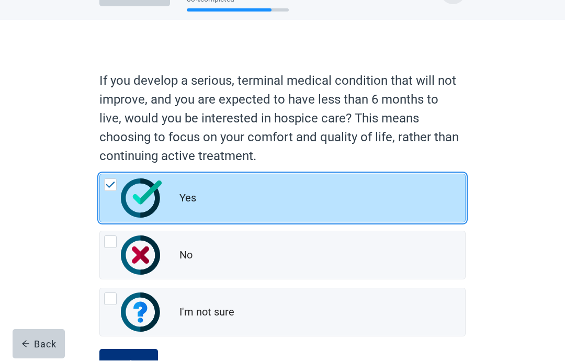
scroll to position [0, 0]
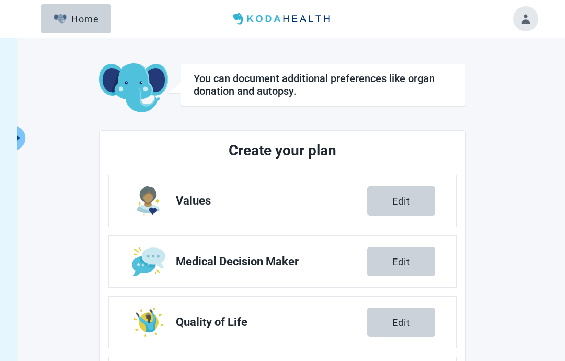
scroll to position [42, 0]
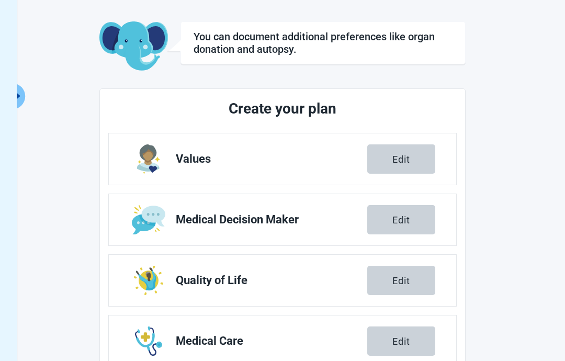
click at [127, 354] on link "Medical Care Edit" at bounding box center [282, 340] width 347 height 51
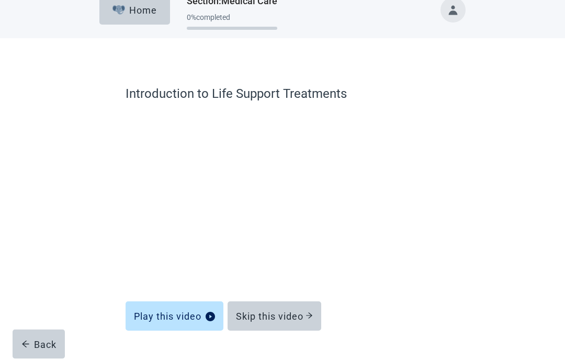
scroll to position [28, 0]
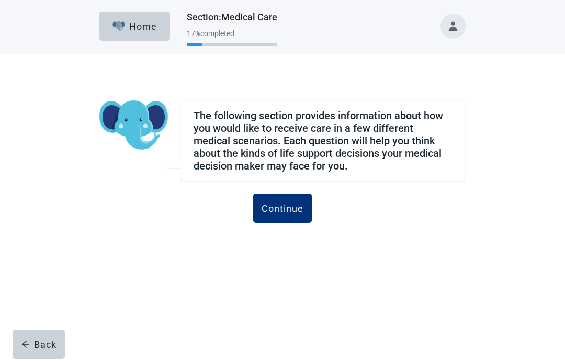
click at [296, 211] on div "Continue" at bounding box center [283, 208] width 42 height 10
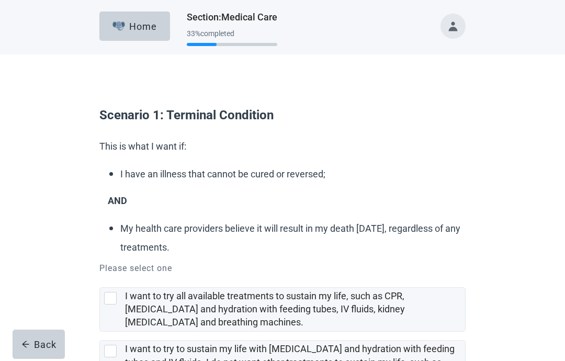
click at [288, 208] on form "Scenario 1: Terminal Condition This is what I want if: I have an illness that c…" at bounding box center [282, 325] width 366 height 451
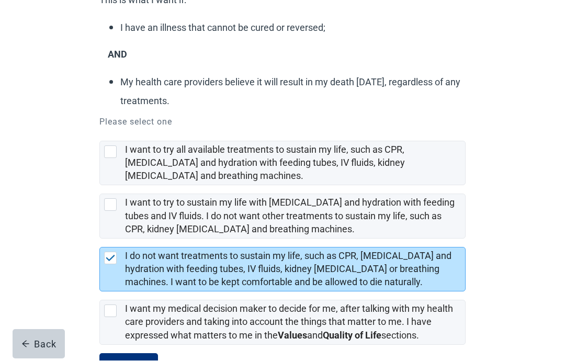
scroll to position [188, 0]
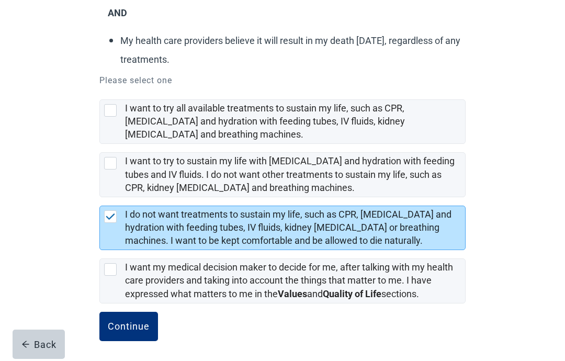
click at [137, 323] on div "Continue" at bounding box center [129, 326] width 42 height 10
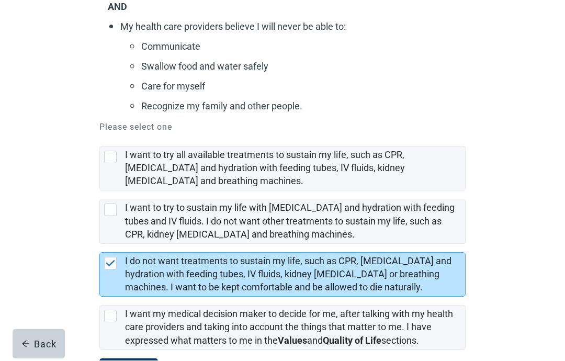
scroll to position [277, 0]
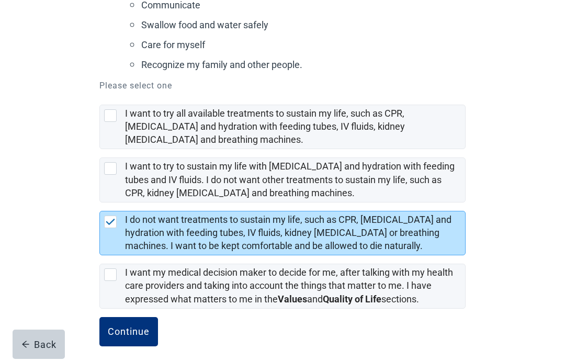
click at [132, 326] on div "Continue" at bounding box center [129, 331] width 42 height 10
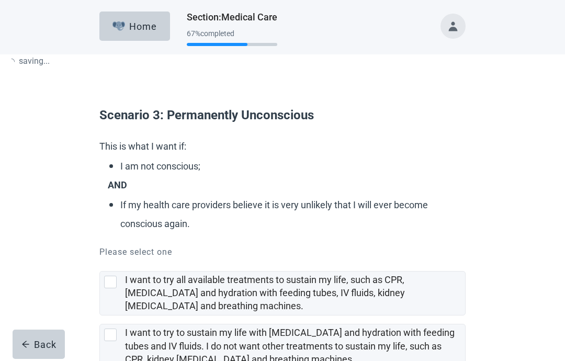
click at [131, 327] on form "Scenario 3: Permanently Unconscious This is what I want if: I am not conscious;…" at bounding box center [282, 317] width 366 height 435
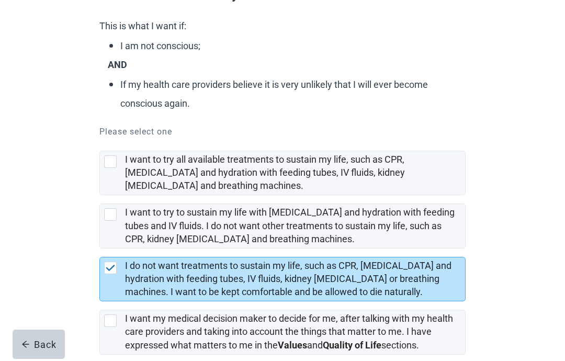
scroll to position [130, 0]
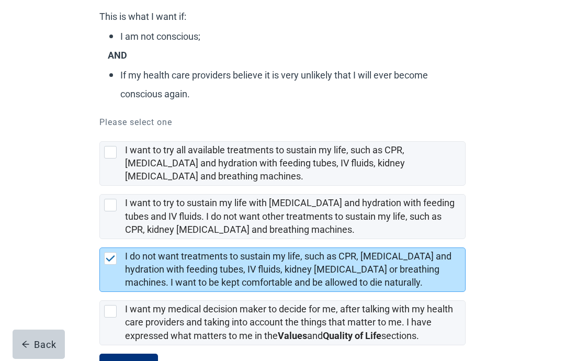
click at [141, 360] on button "Continue" at bounding box center [128, 368] width 59 height 29
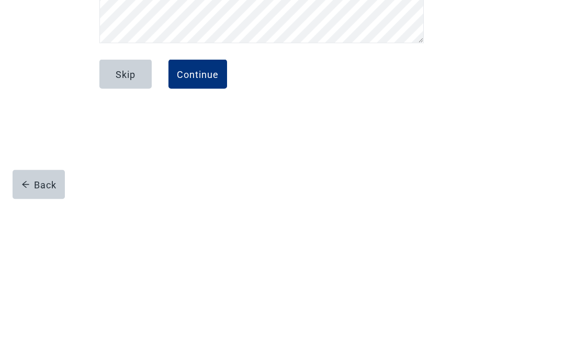
click at [204, 219] on button "Continue" at bounding box center [197, 233] width 59 height 29
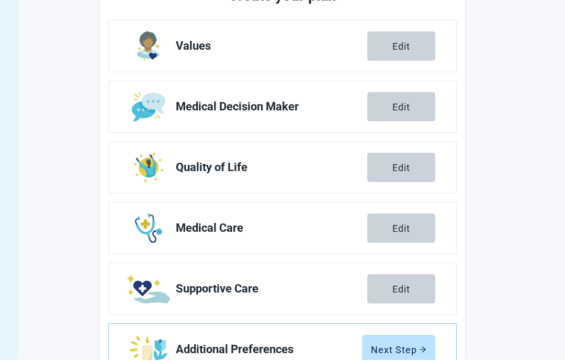
scroll to position [153, 0]
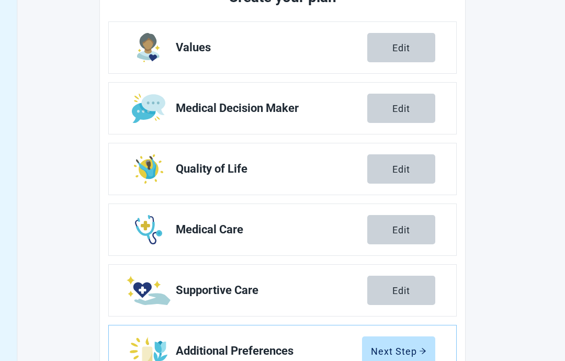
click at [407, 355] on div "Next Step" at bounding box center [398, 351] width 55 height 10
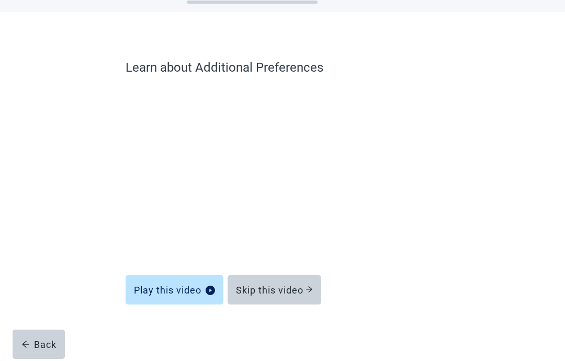
scroll to position [42, 0]
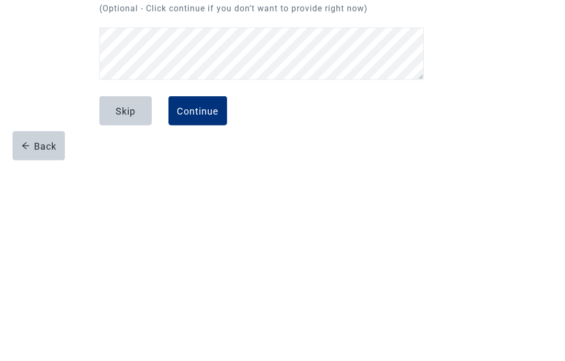
click at [200, 294] on button "Continue" at bounding box center [197, 308] width 59 height 29
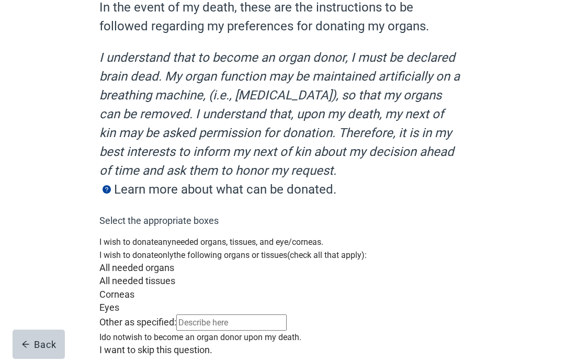
scroll to position [112, 0]
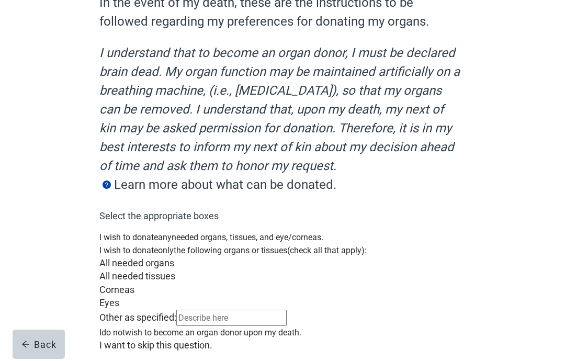
click at [115, 231] on div "I wish to donate any needed organs, tissues, and eye/corneas." at bounding box center [282, 237] width 366 height 13
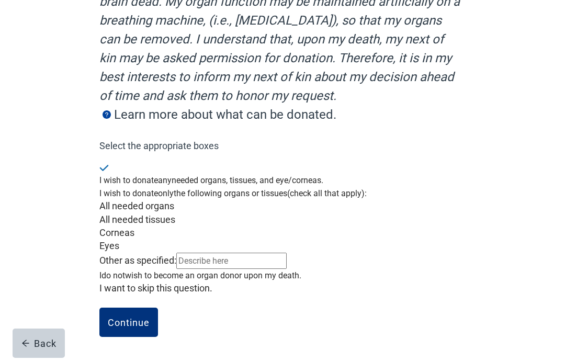
scroll to position [288, 0]
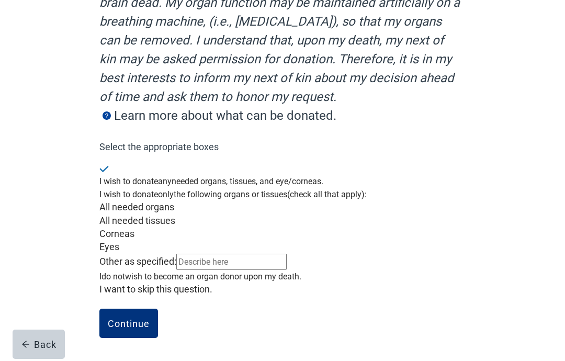
click at [134, 324] on div "Continue" at bounding box center [129, 323] width 42 height 10
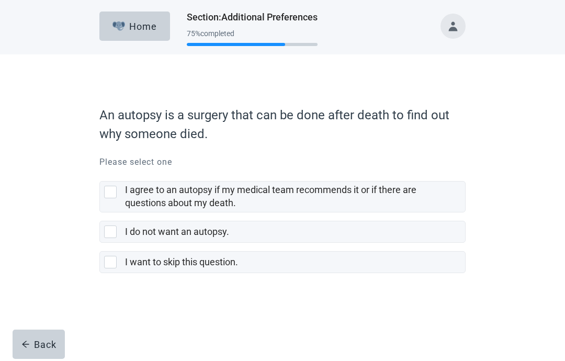
click at [119, 193] on div "I agree to an autopsy if my medical team recommends it or if there are question…" at bounding box center [112, 192] width 17 height 13
click at [100, 173] on input "I agree to an autopsy if my medical team recommends it or if there are question…" at bounding box center [99, 173] width 1 height 1
checkbox input "true"
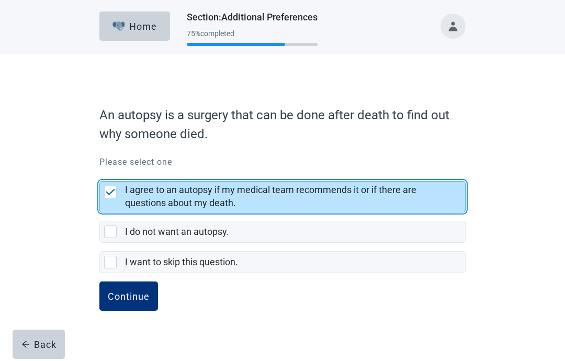
click at [128, 297] on div "Continue" at bounding box center [129, 296] width 42 height 10
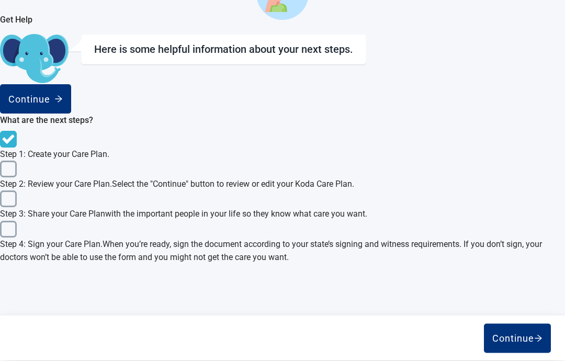
scroll to position [338, 0]
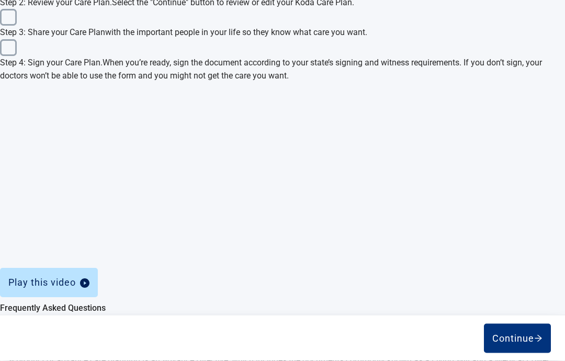
scroll to position [495, 0]
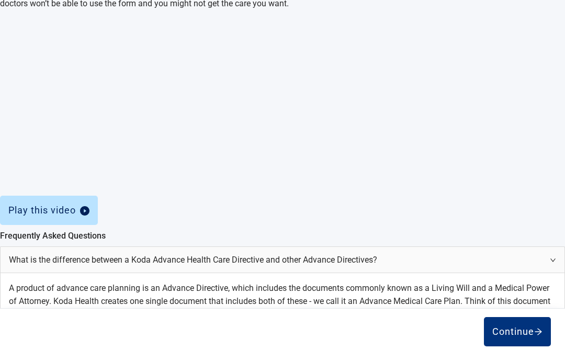
scroll to position [560, 0]
